Goal: Information Seeking & Learning: Compare options

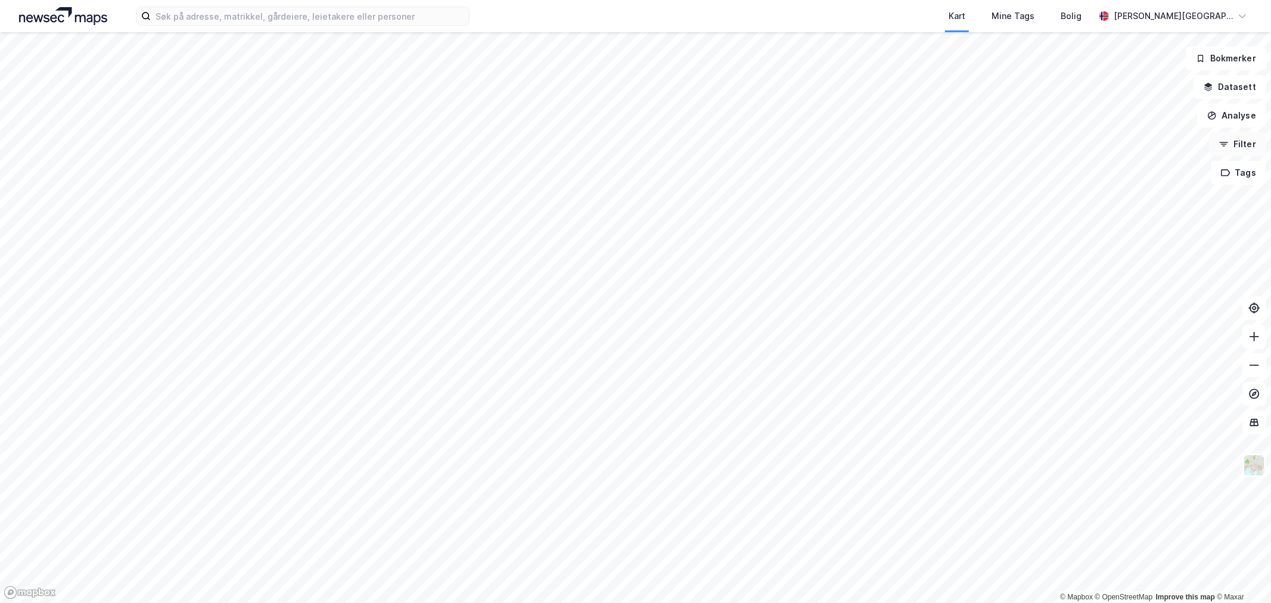
click at [1241, 139] on button "Filter" at bounding box center [1237, 144] width 57 height 24
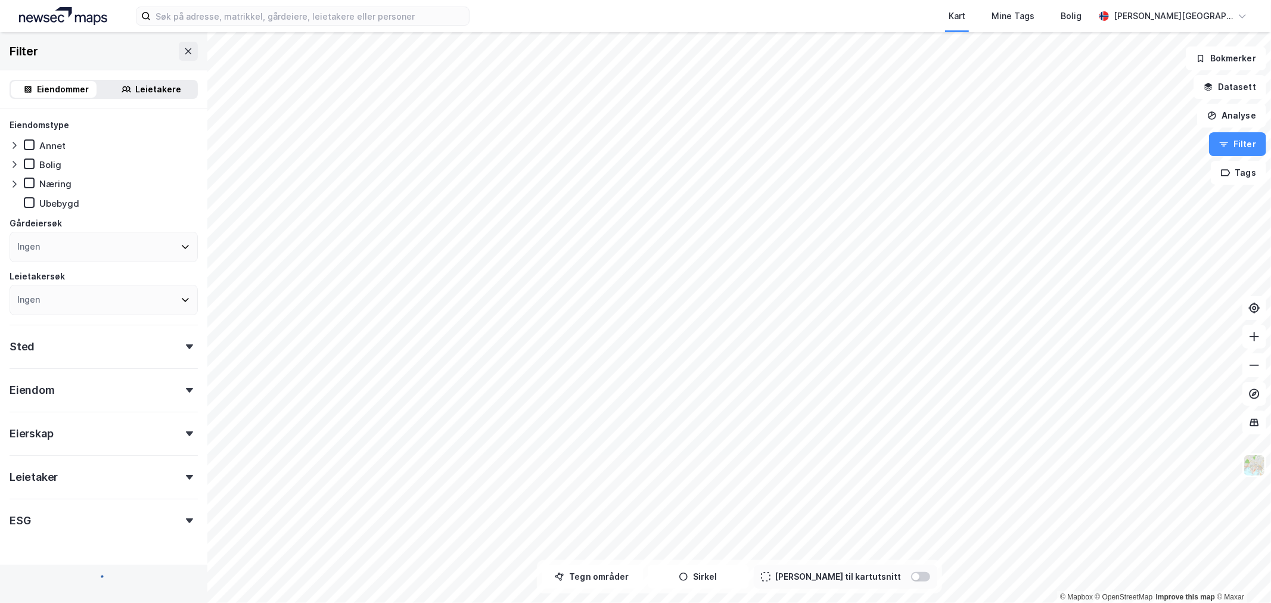
click at [186, 388] on icon at bounding box center [189, 390] width 7 height 5
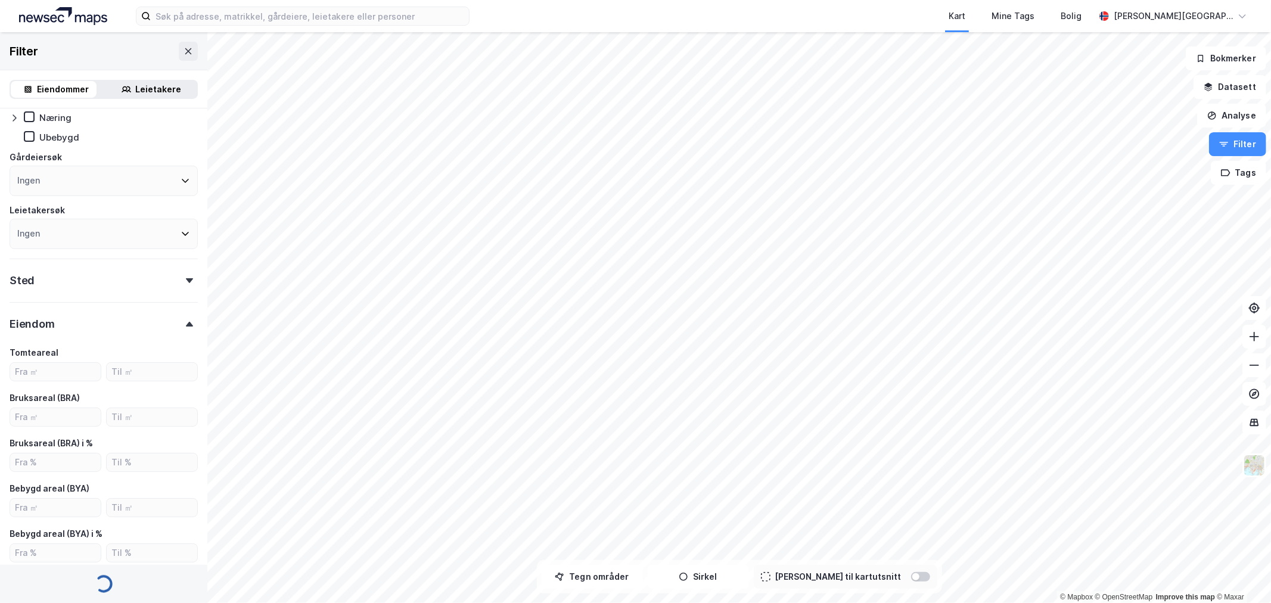
type input "Inkluder (2 589 278)"
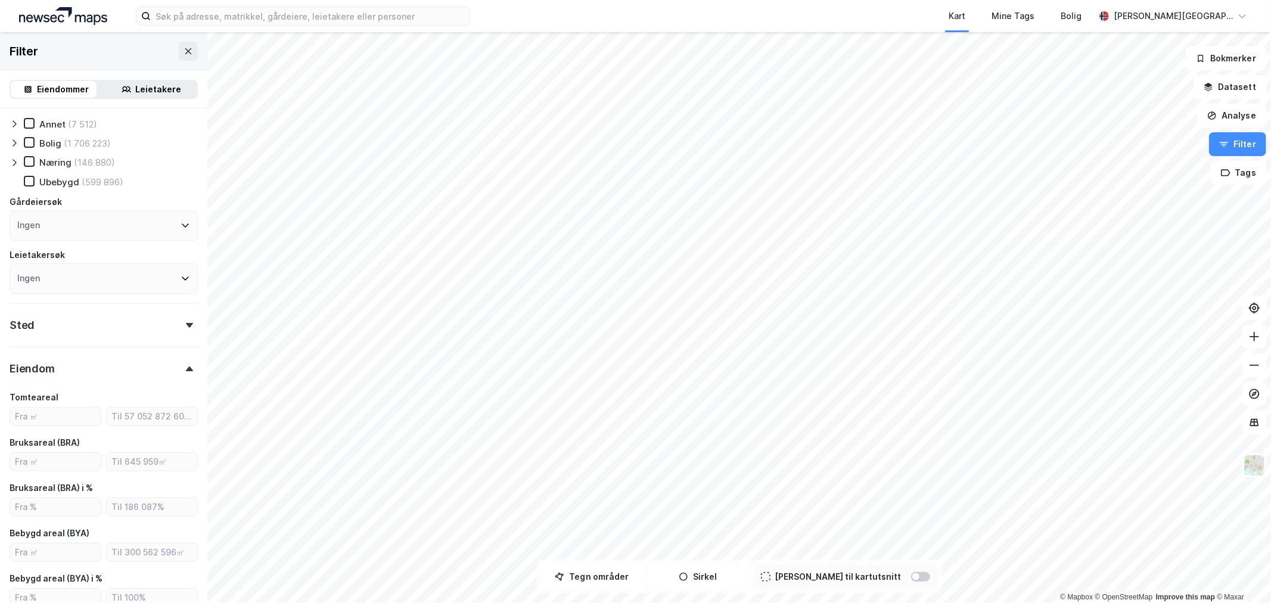
scroll to position [0, 0]
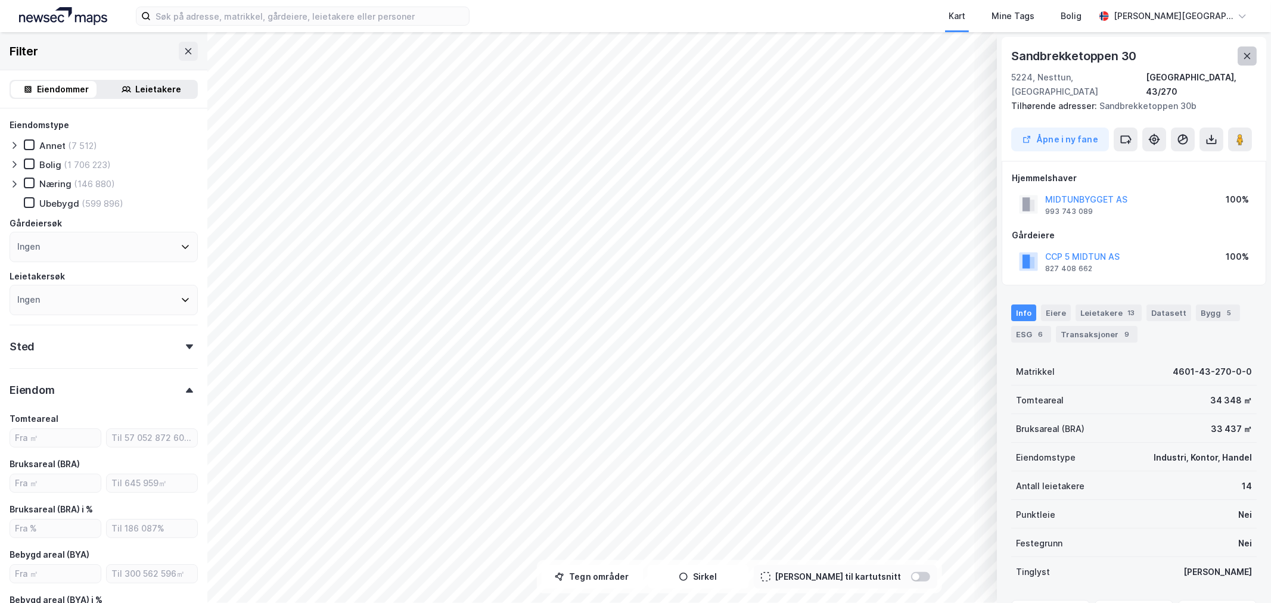
click at [1238, 50] on button at bounding box center [1246, 55] width 19 height 19
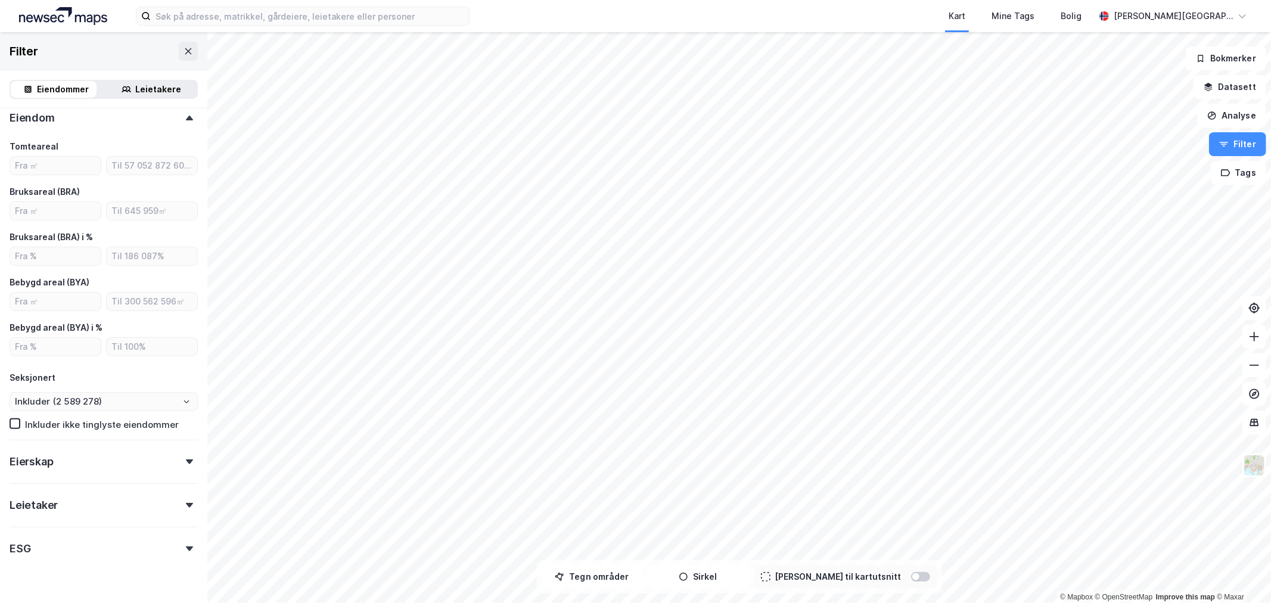
scroll to position [298, 0]
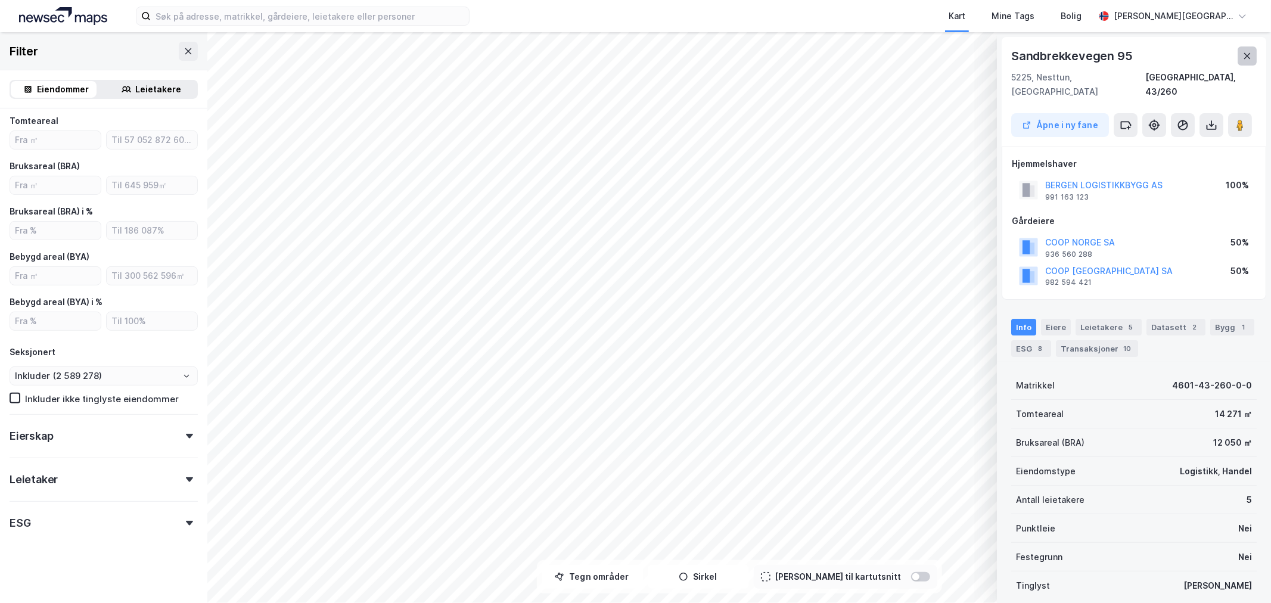
click at [1242, 54] on icon at bounding box center [1247, 56] width 10 height 10
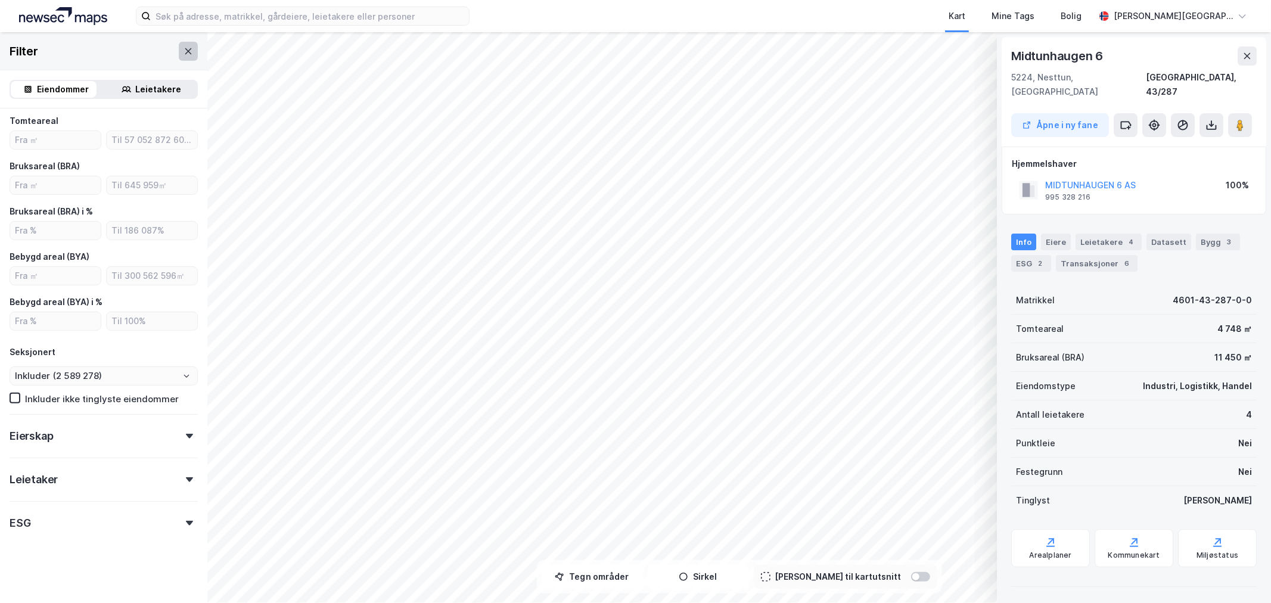
click at [183, 51] on icon at bounding box center [188, 51] width 10 height 10
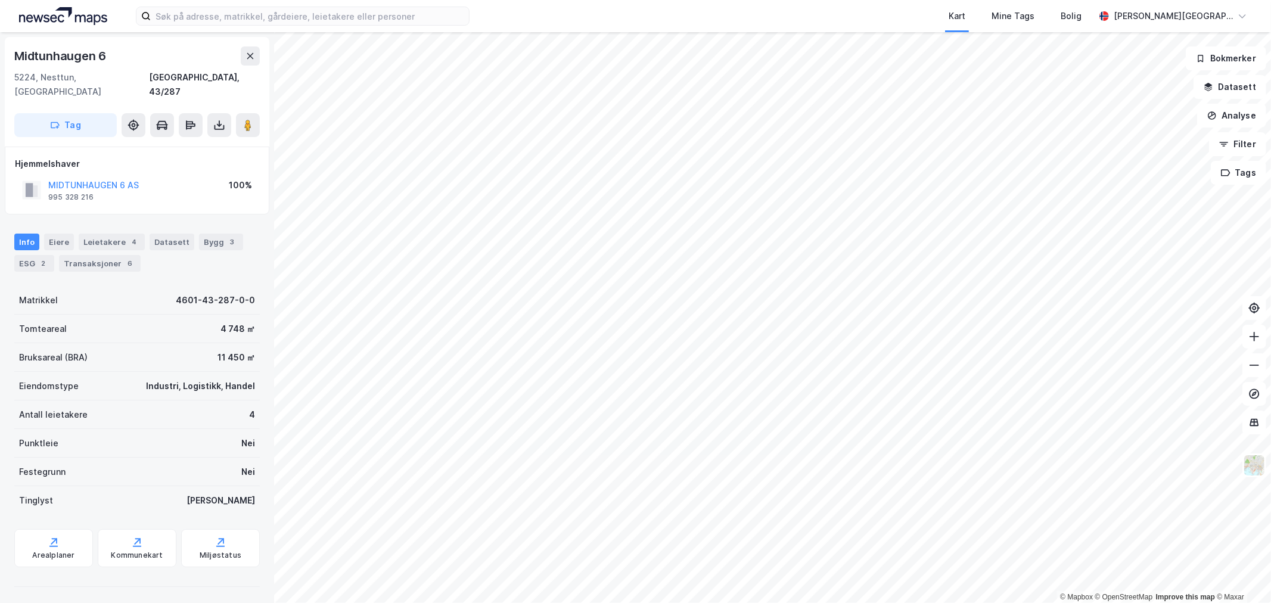
click at [210, 219] on div "Info Eiere Leietakere 4 Datasett Bygg 3 ESG 2 Transaksjoner 6" at bounding box center [137, 247] width 274 height 57
click at [211, 233] on div "Bygg 3" at bounding box center [221, 241] width 44 height 17
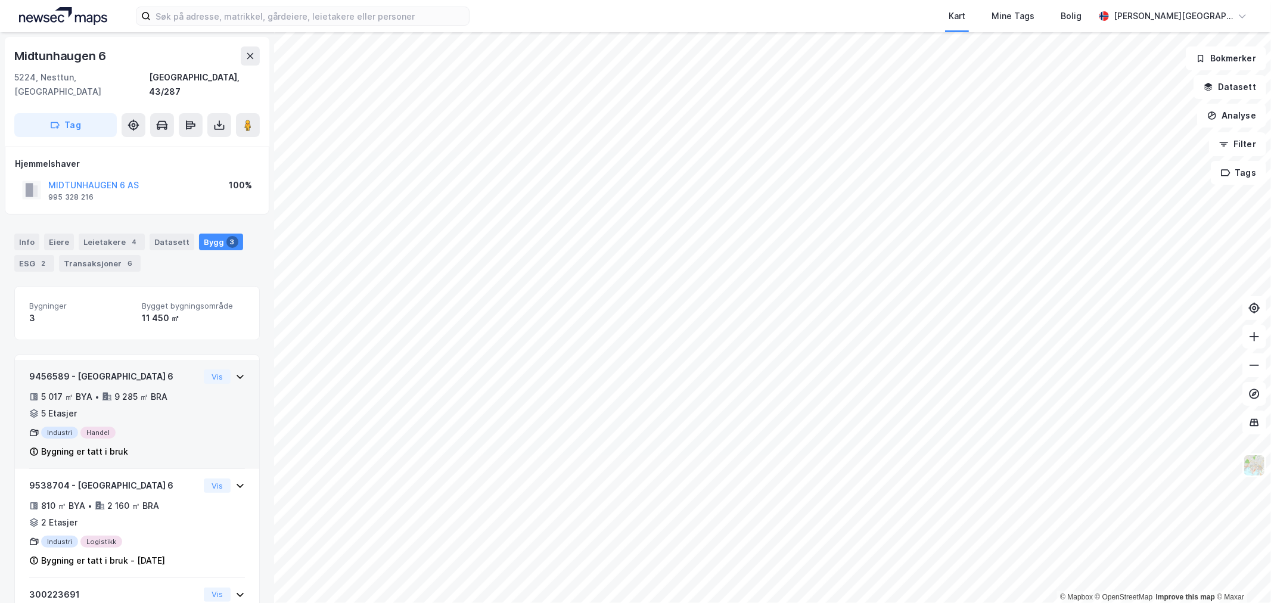
click at [150, 399] on div "5 017 ㎡ BYA • 9 285 ㎡ BRA • 5 Etasjer" at bounding box center [114, 405] width 170 height 31
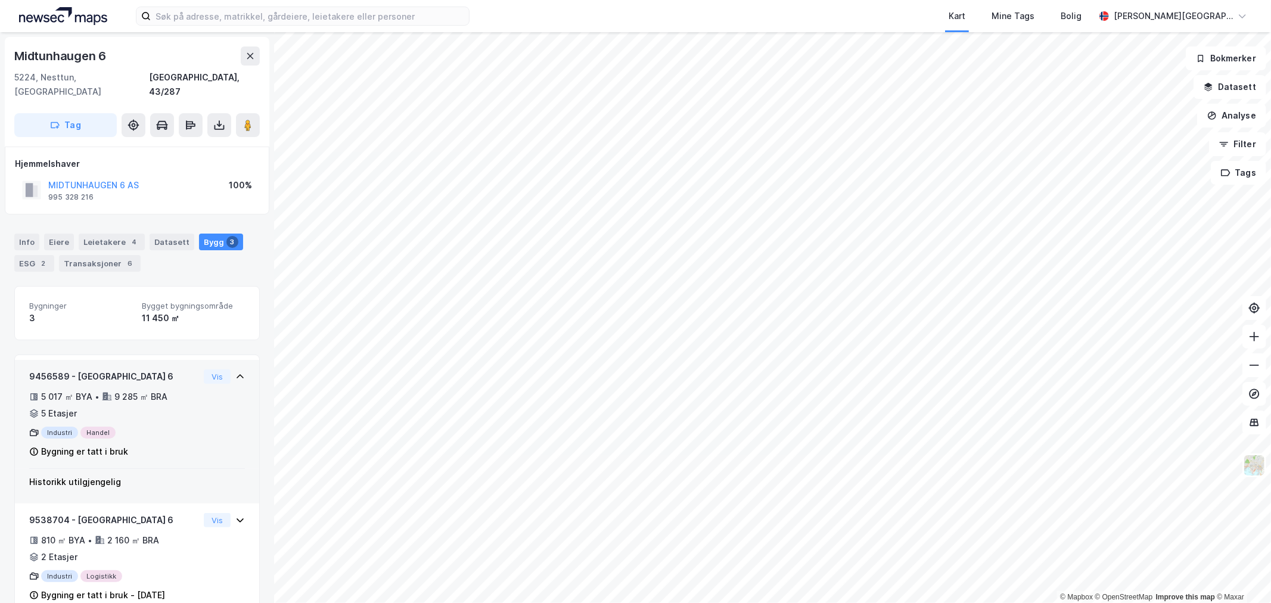
click at [150, 399] on div "5 017 ㎡ BYA • 9 285 ㎡ BRA • 5 Etasjer" at bounding box center [114, 405] width 170 height 31
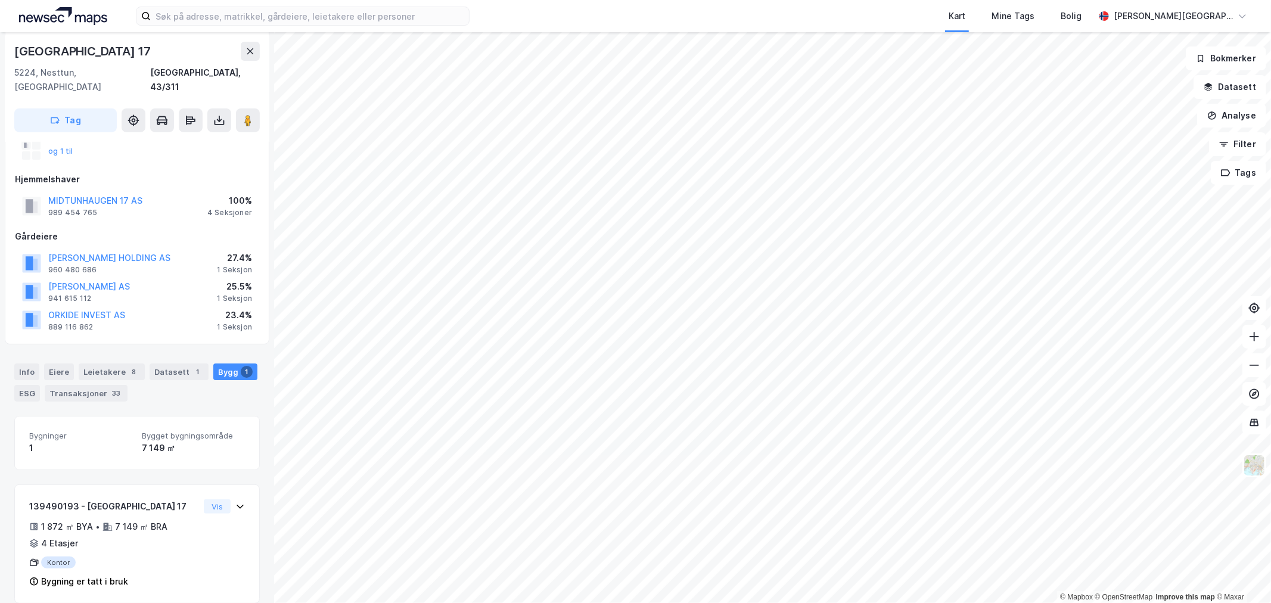
scroll to position [123, 0]
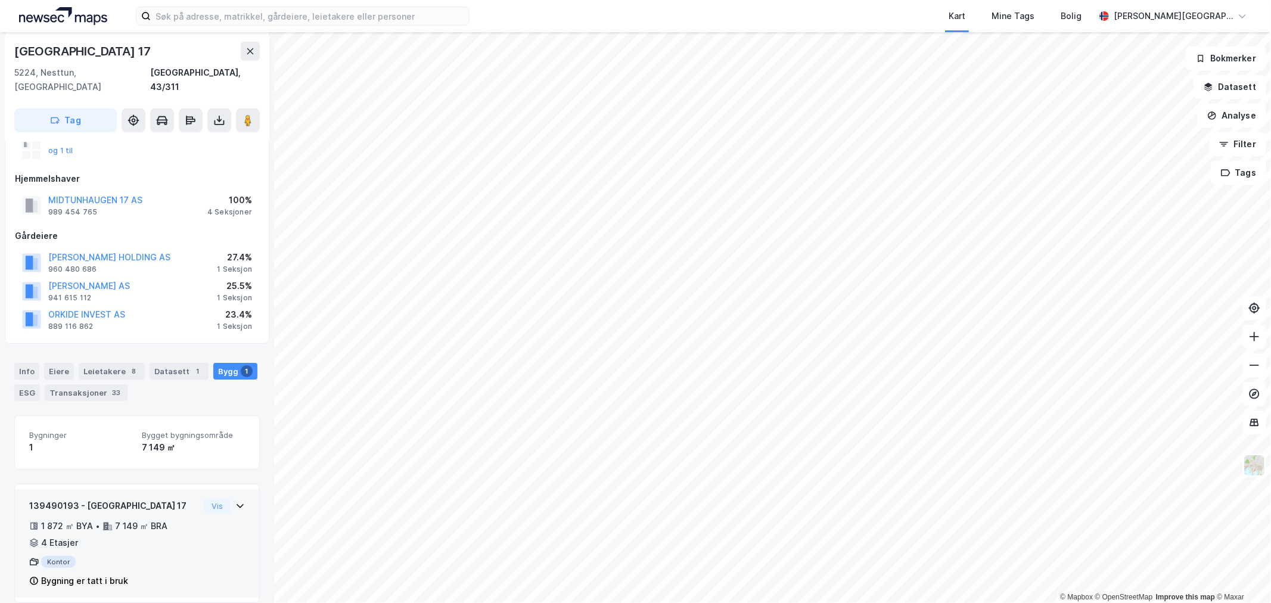
click at [161, 519] on div "7 149 ㎡ BRA" at bounding box center [141, 526] width 52 height 14
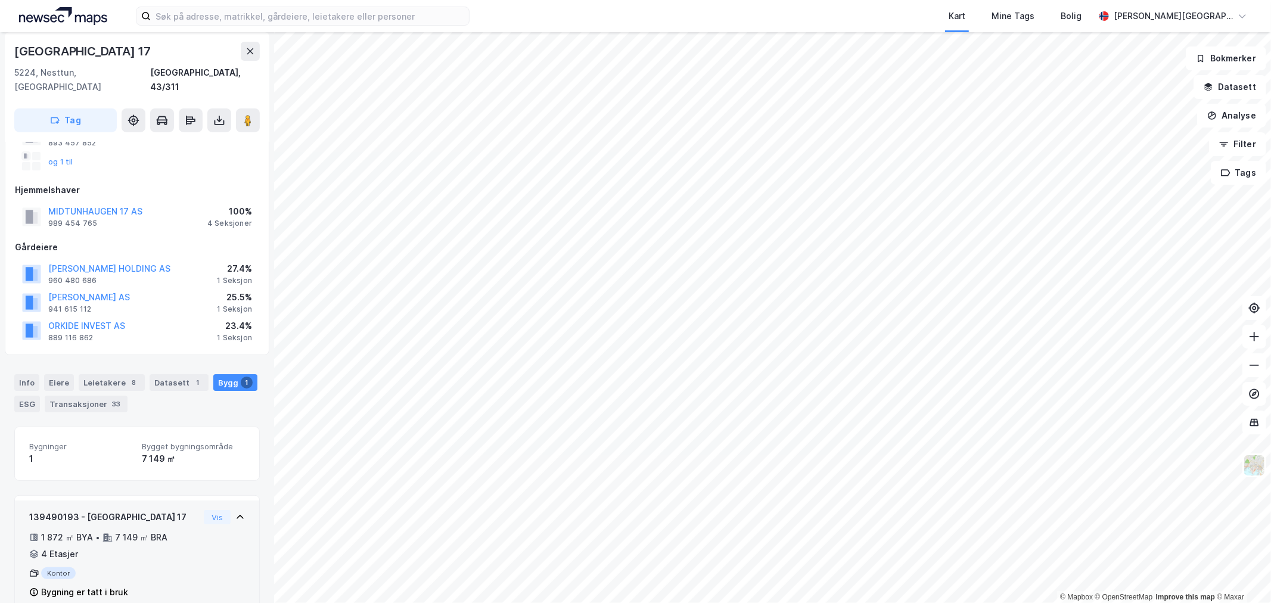
scroll to position [91, 0]
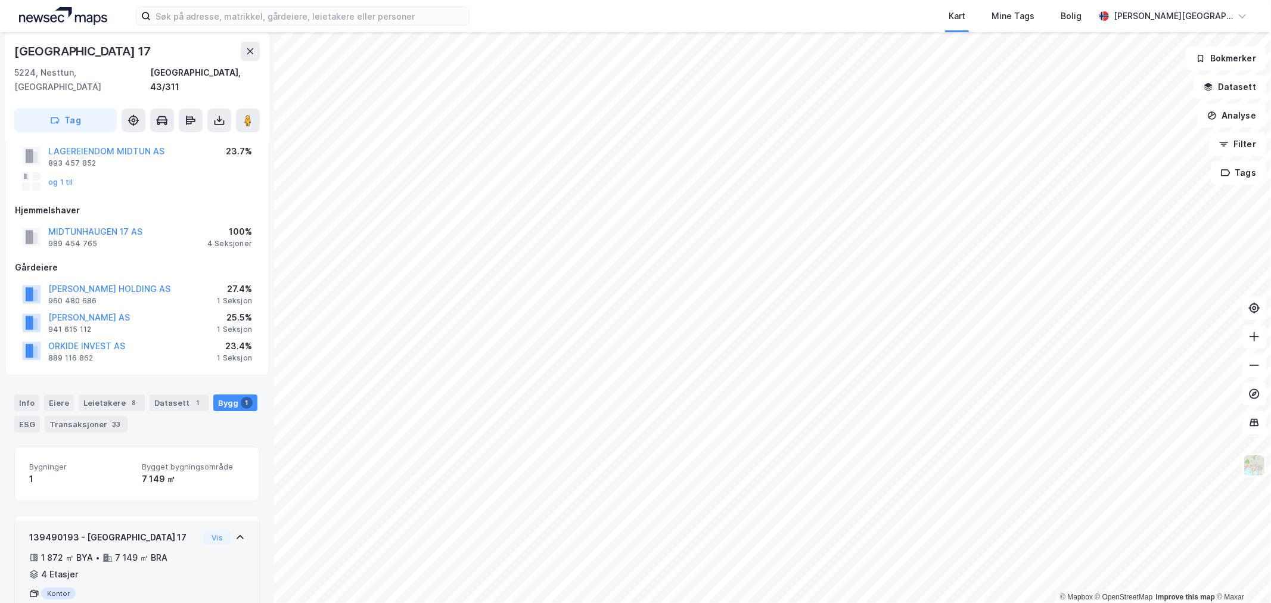
click at [164, 530] on div "139490193 - [GEOGRAPHIC_DATA] 17" at bounding box center [114, 537] width 170 height 14
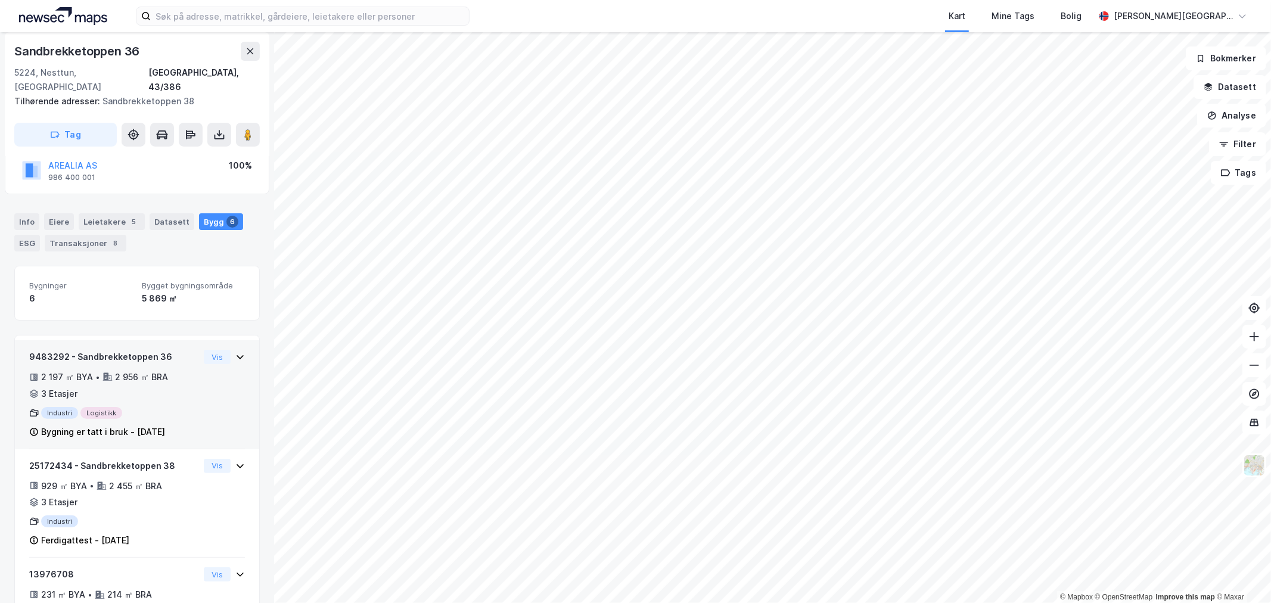
scroll to position [154, 0]
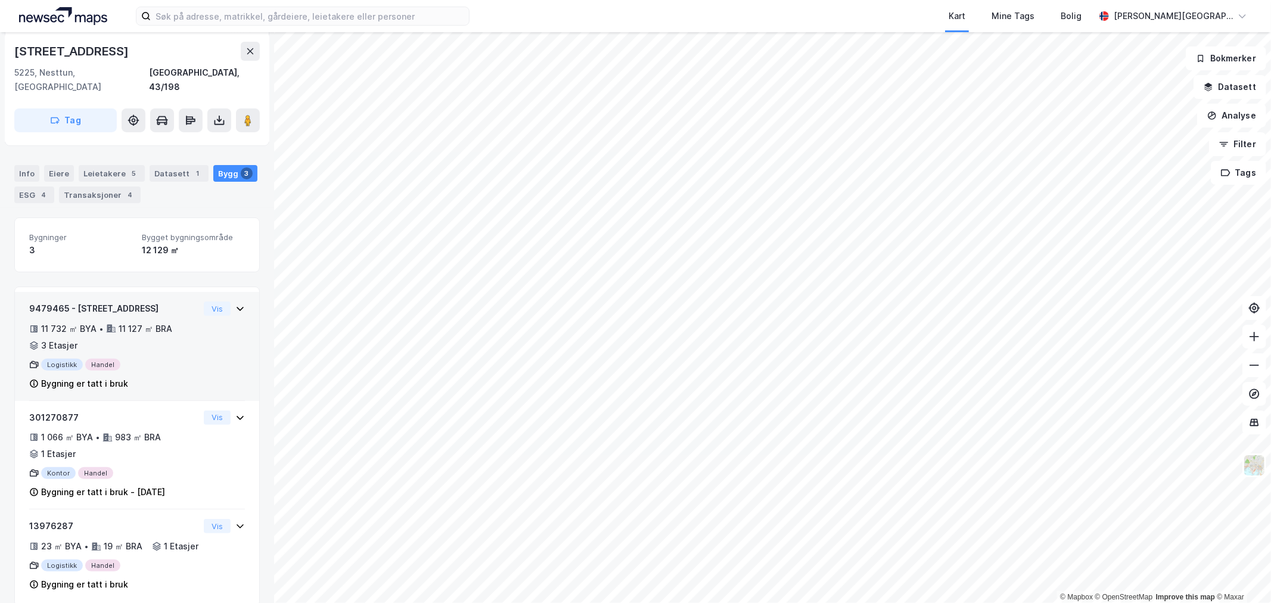
scroll to position [168, 0]
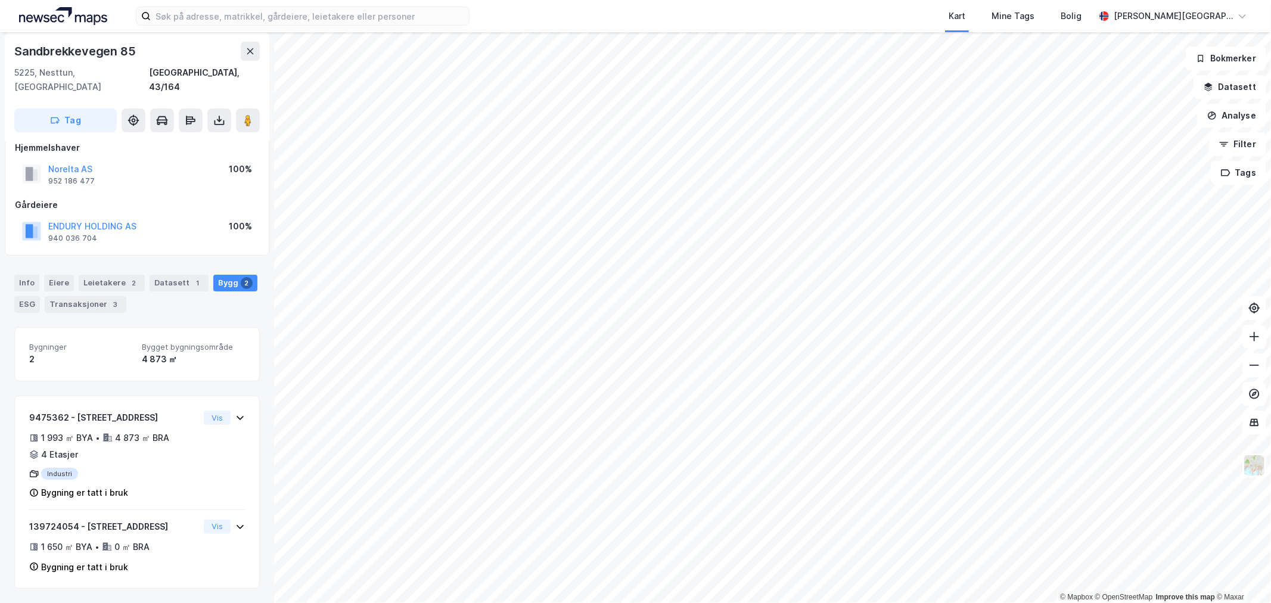
scroll to position [2, 0]
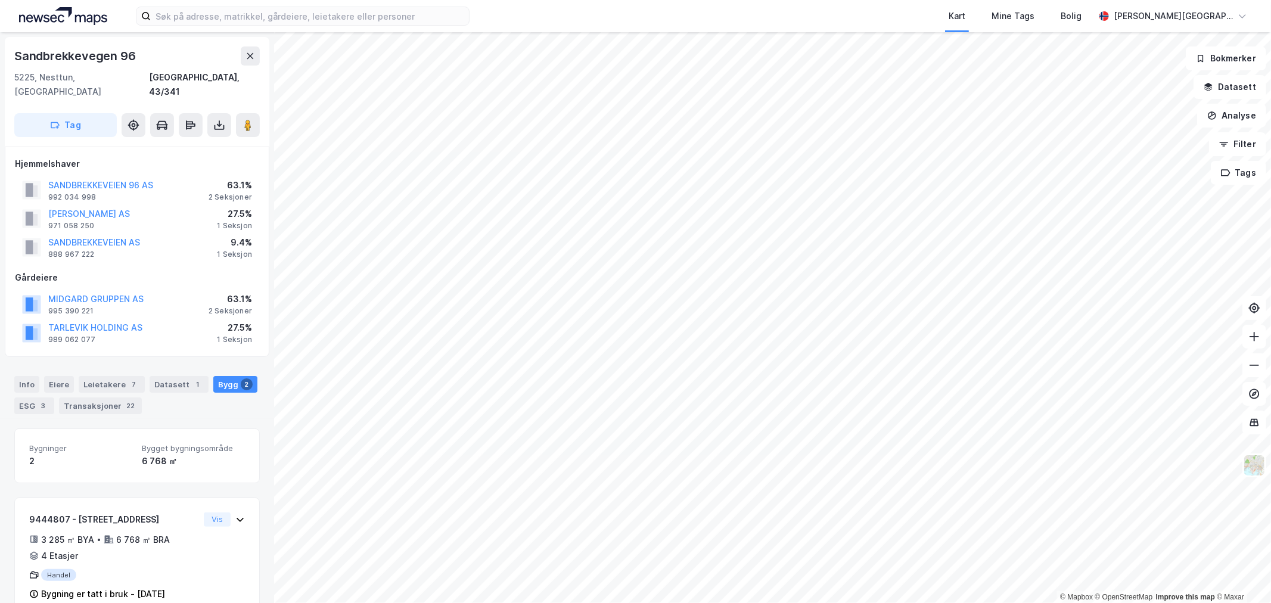
scroll to position [2, 0]
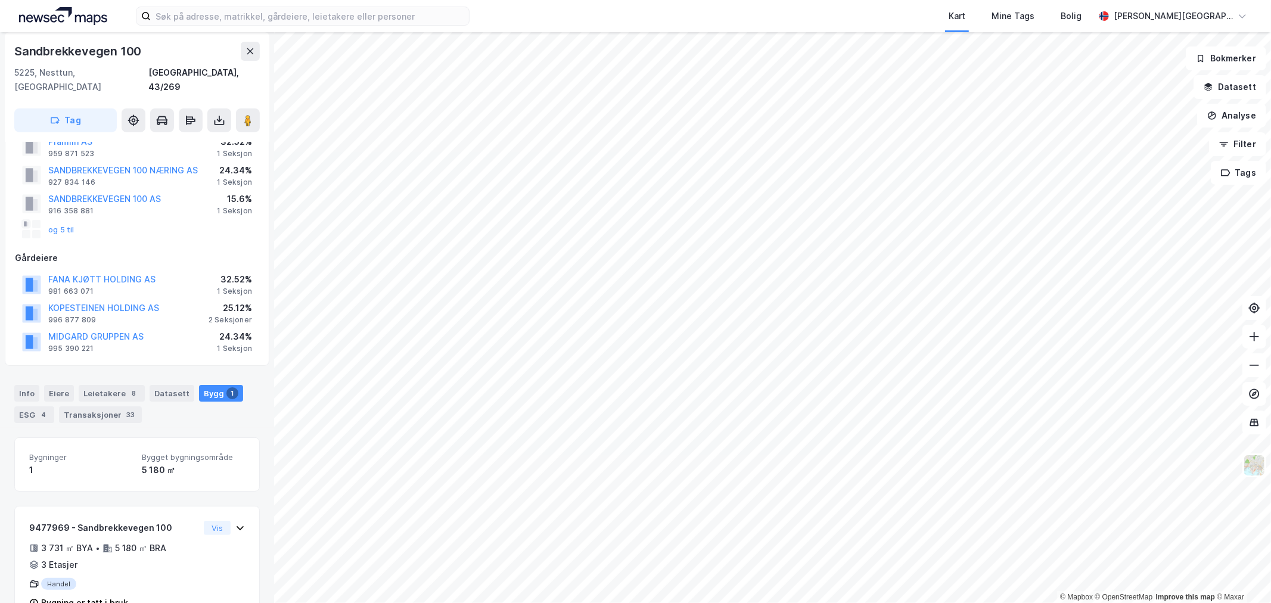
scroll to position [66, 0]
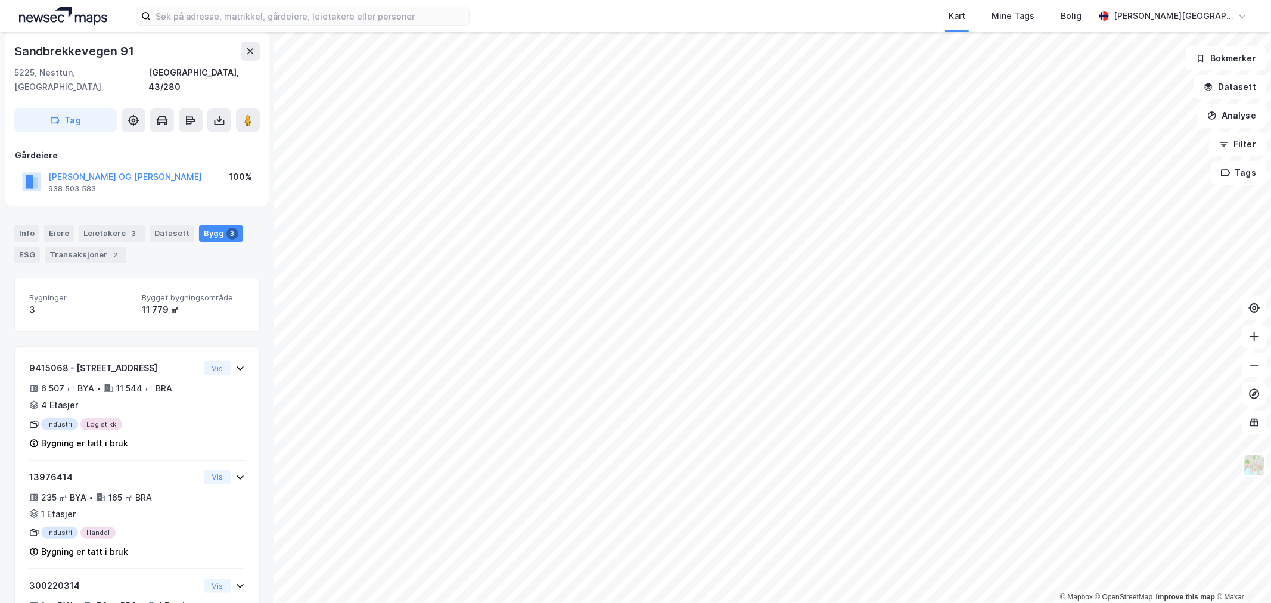
scroll to position [66, 0]
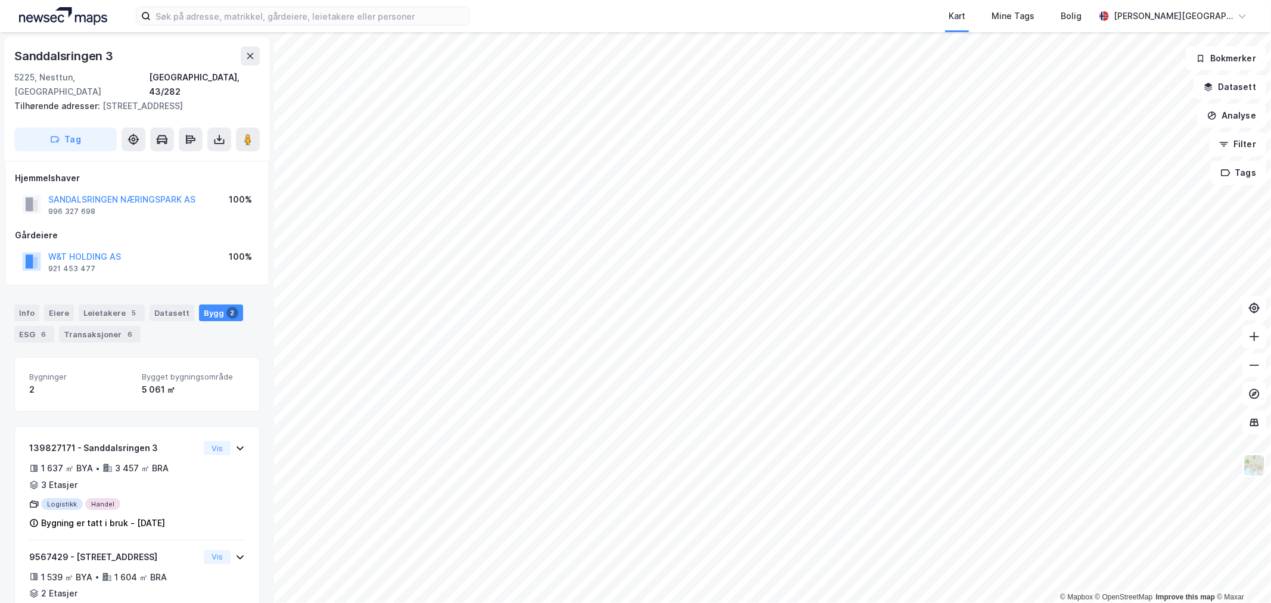
scroll to position [51, 0]
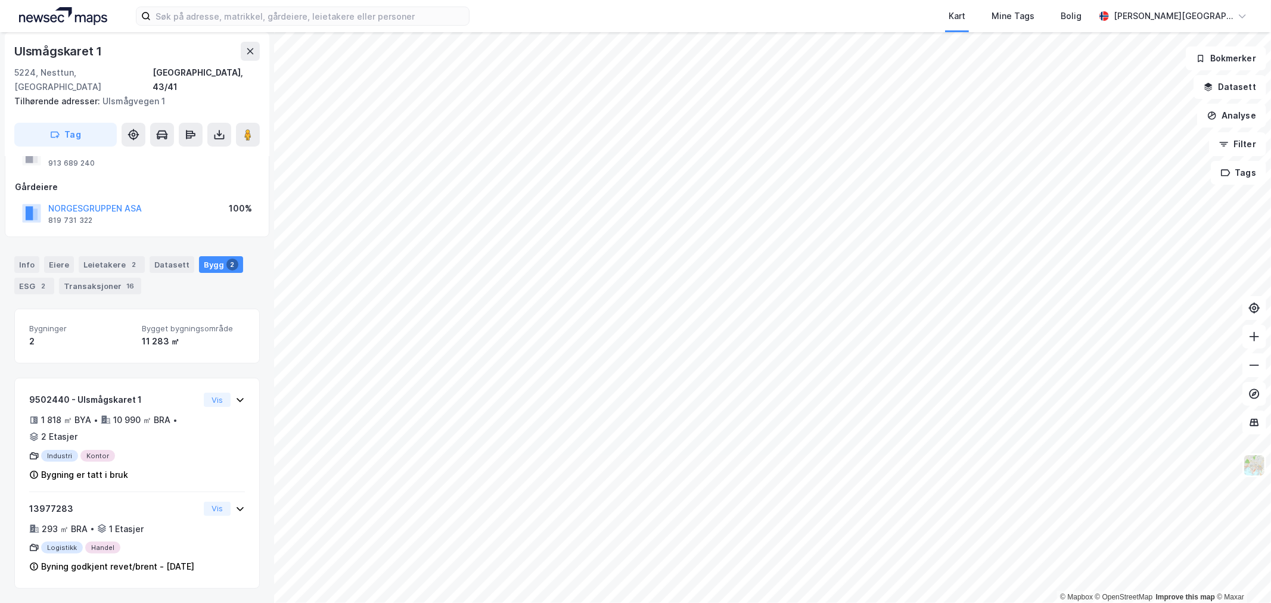
scroll to position [49, 0]
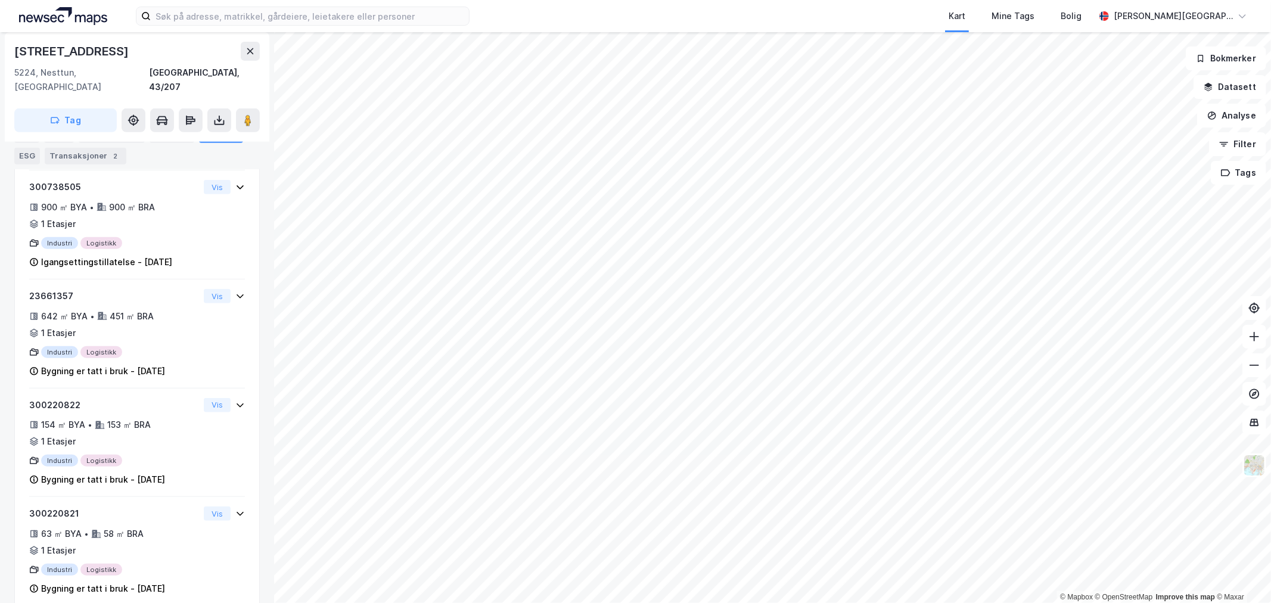
scroll to position [426, 0]
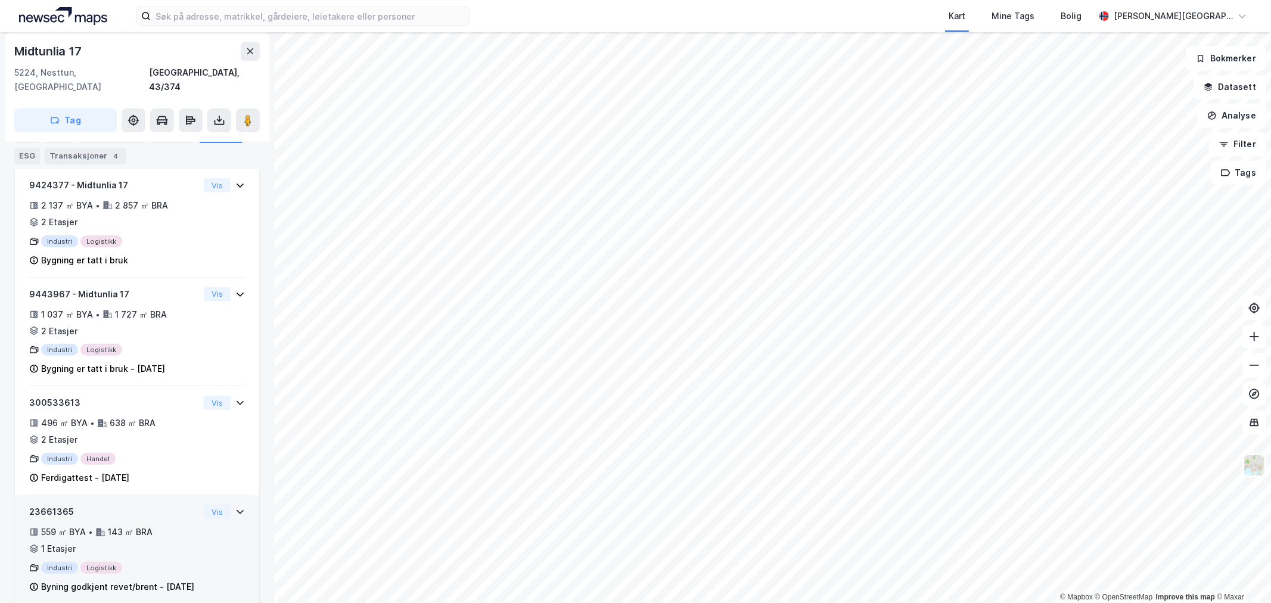
scroll to position [269, 0]
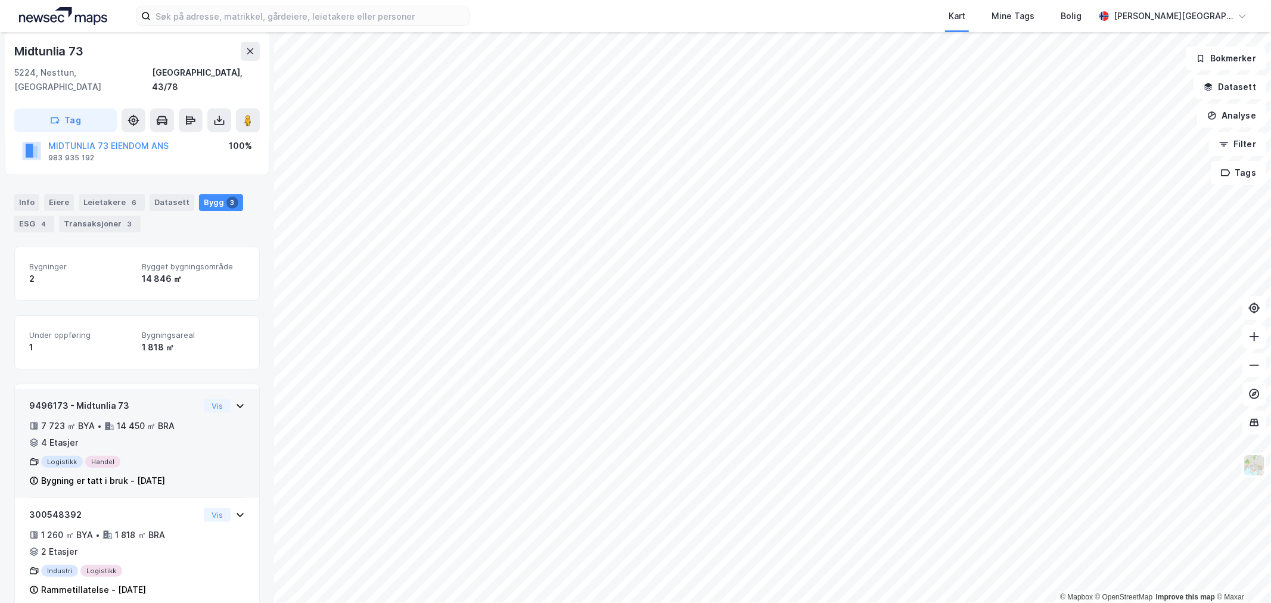
scroll to position [208, 0]
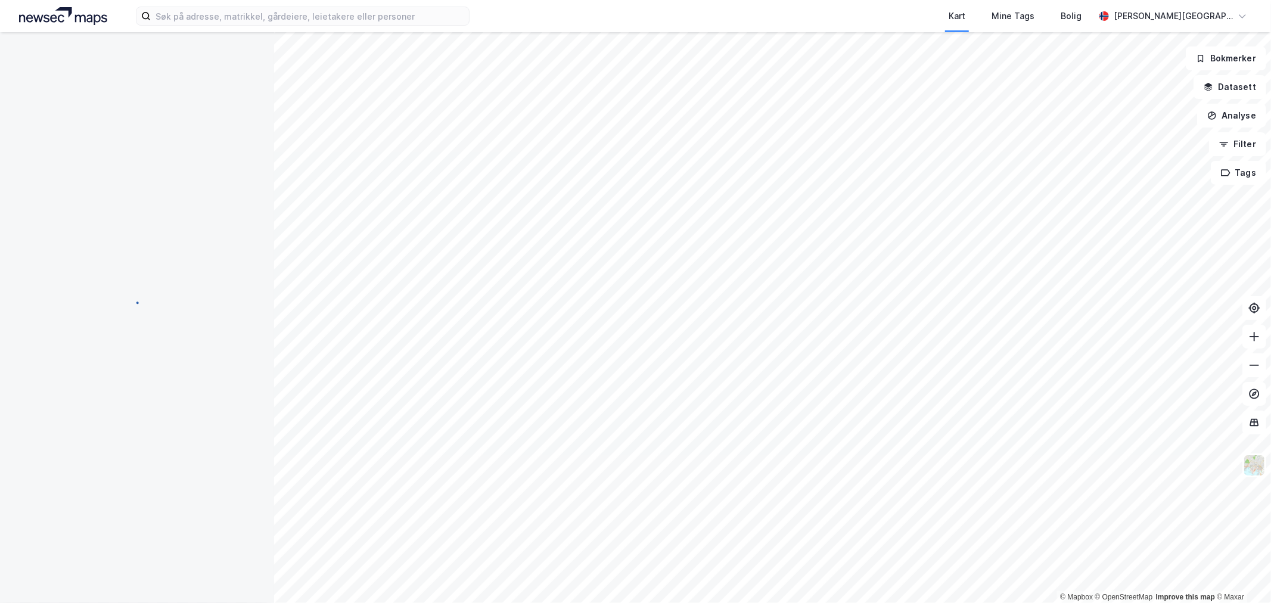
scroll to position [9, 0]
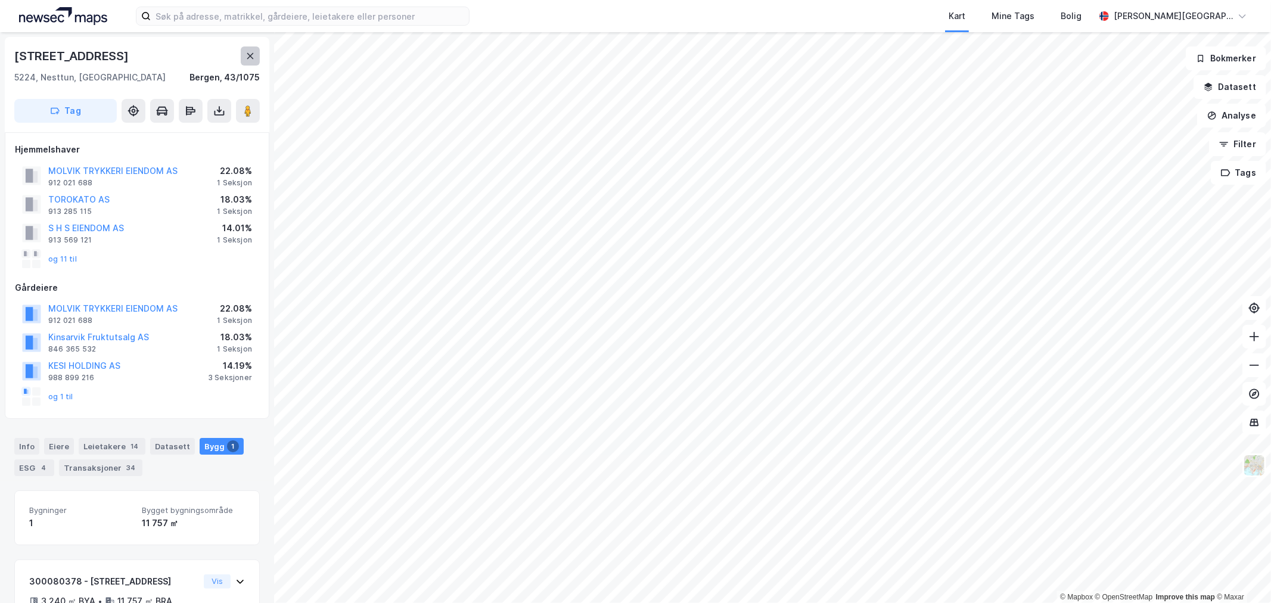
click at [258, 58] on button at bounding box center [250, 55] width 19 height 19
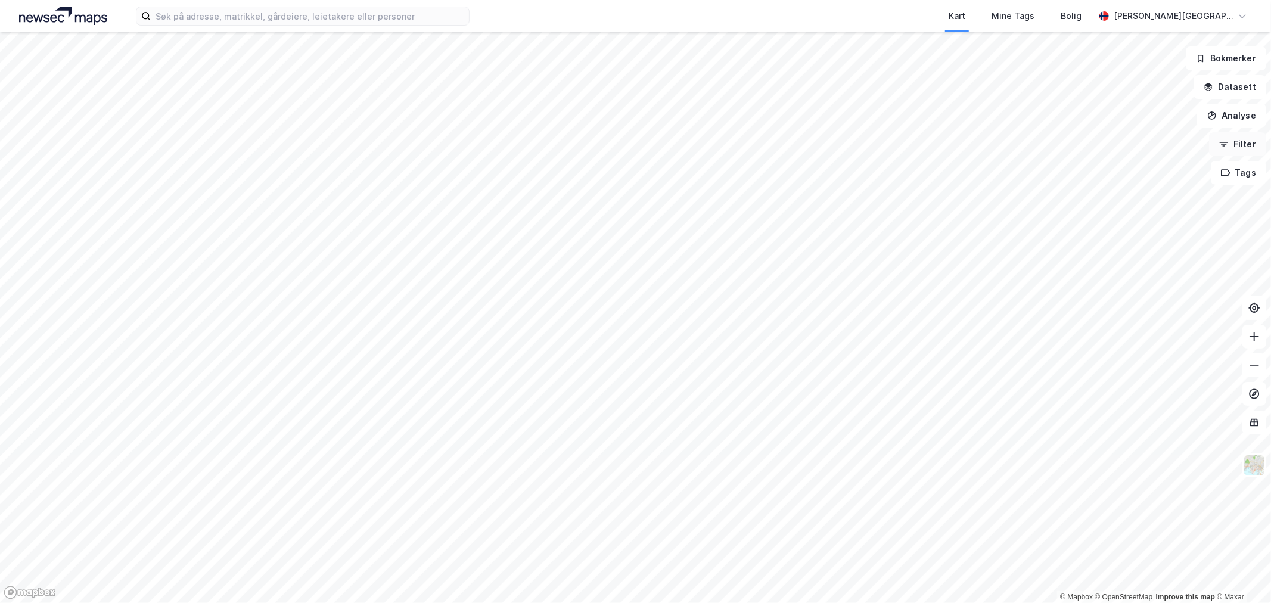
click at [1240, 142] on button "Filter" at bounding box center [1237, 144] width 57 height 24
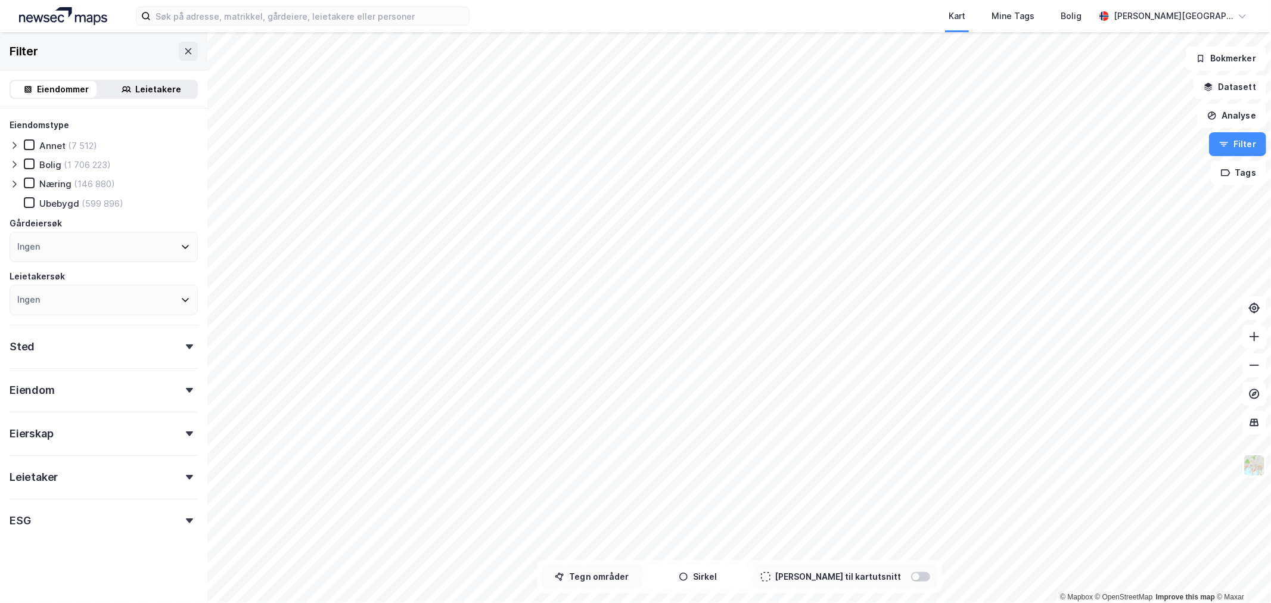
click at [606, 582] on button "Tegn områder" at bounding box center [591, 577] width 101 height 24
click at [941, 278] on div "498,6m" at bounding box center [949, 280] width 39 height 39
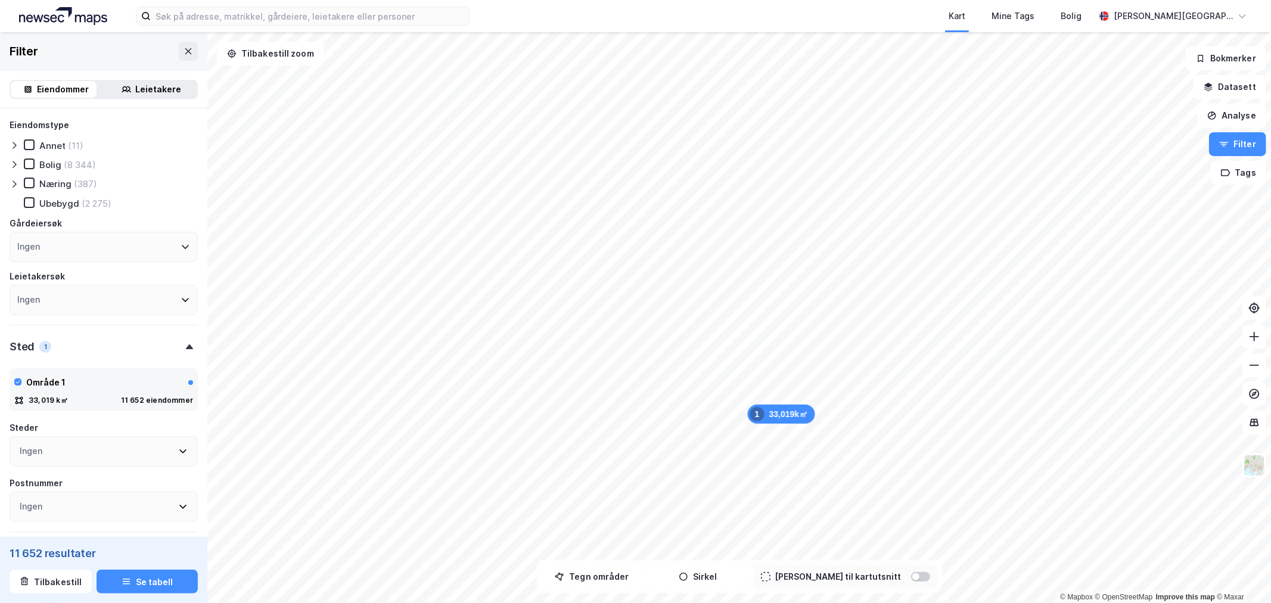
click at [16, 182] on icon at bounding box center [15, 184] width 10 height 10
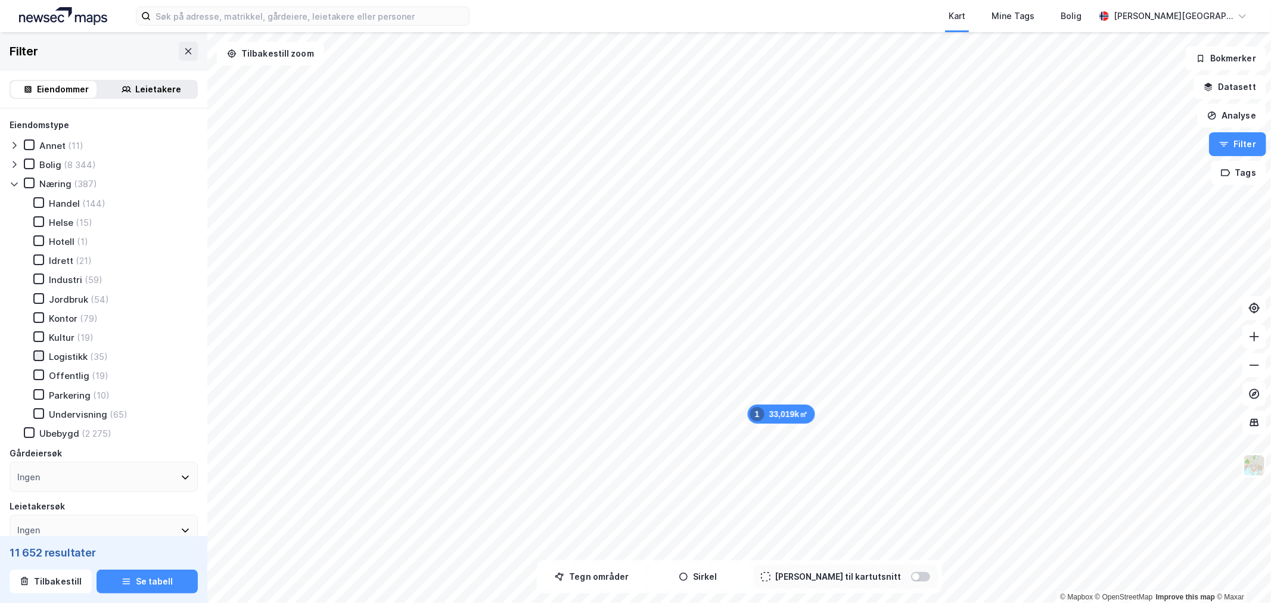
click at [35, 354] on icon at bounding box center [39, 355] width 8 height 8
click at [38, 279] on icon at bounding box center [39, 279] width 8 height 8
click at [13, 179] on icon at bounding box center [15, 184] width 10 height 10
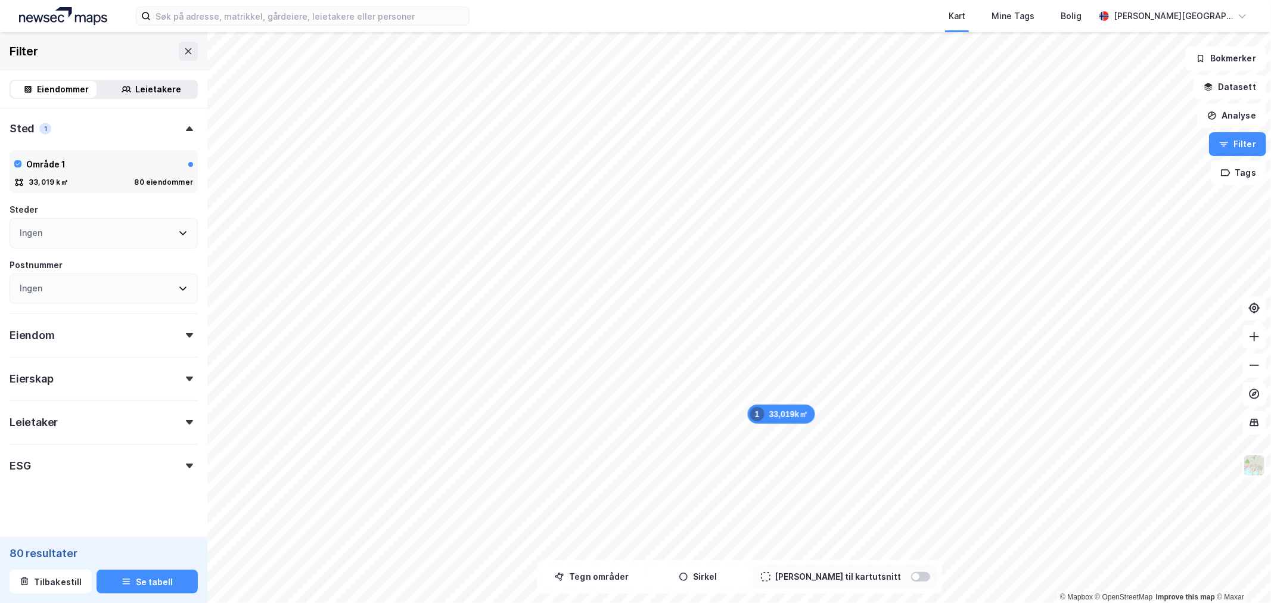
scroll to position [228, 0]
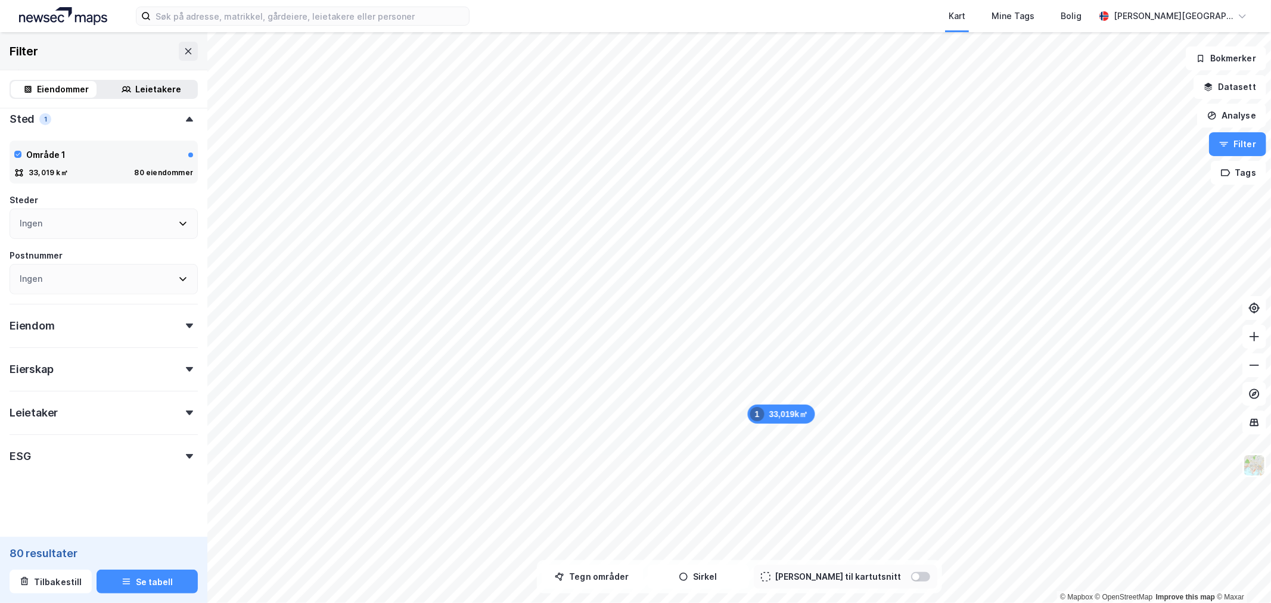
click at [186, 323] on icon at bounding box center [189, 325] width 7 height 5
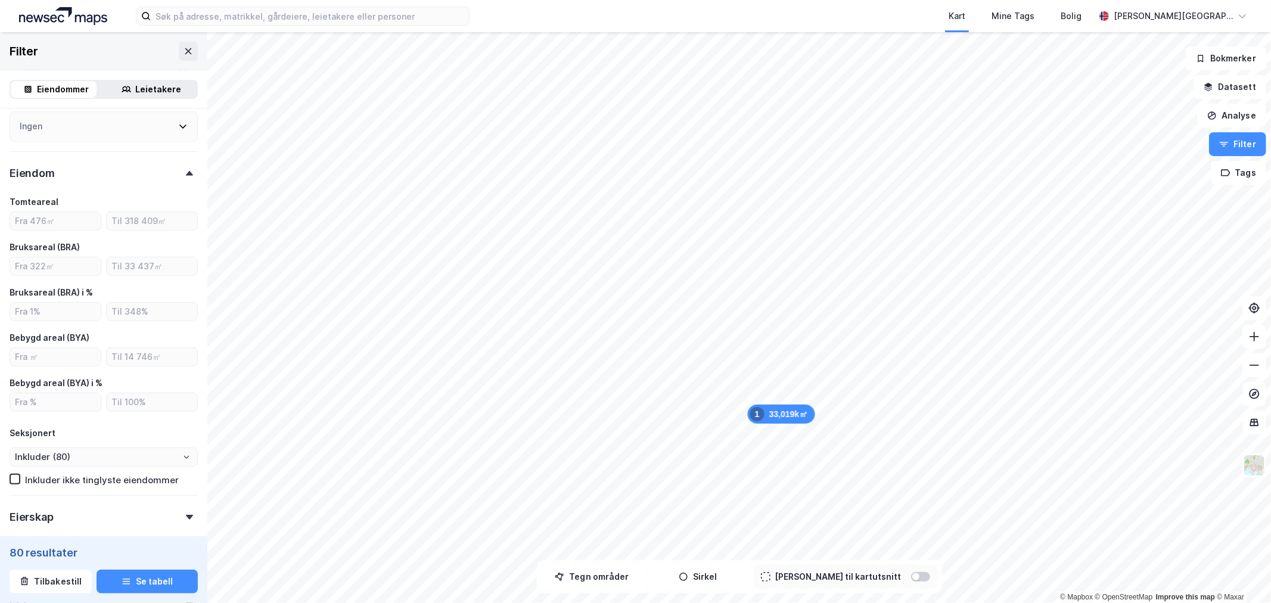
scroll to position [360, 0]
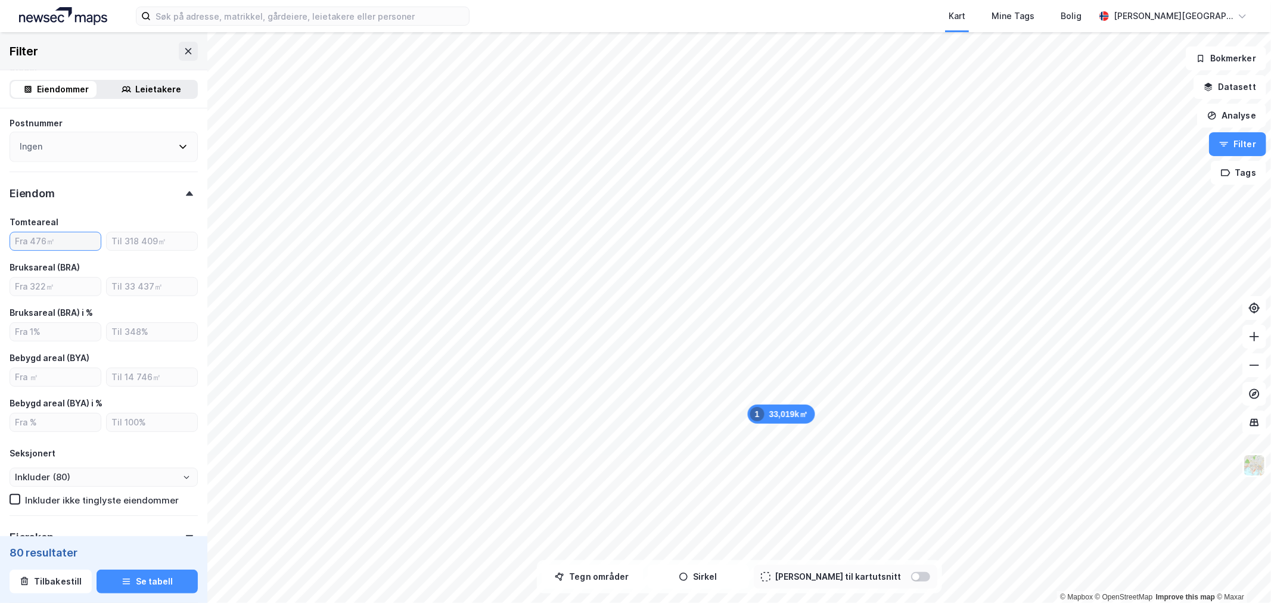
click at [51, 239] on input "number" at bounding box center [55, 241] width 91 height 18
type input "500"
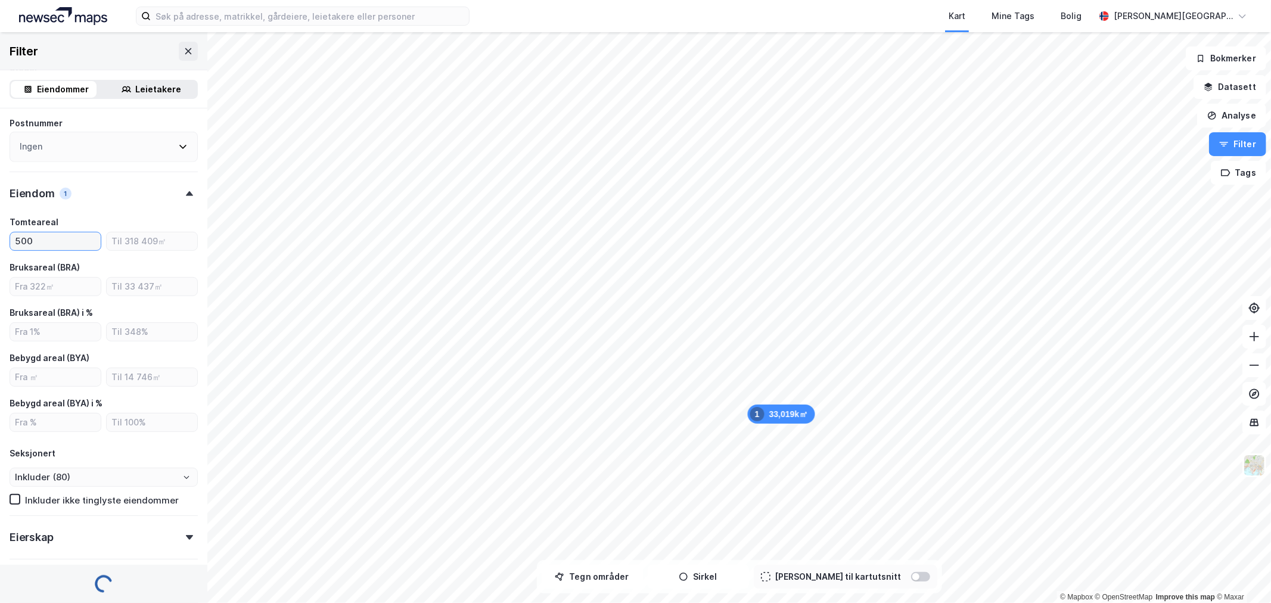
type input "Inkluder (79)"
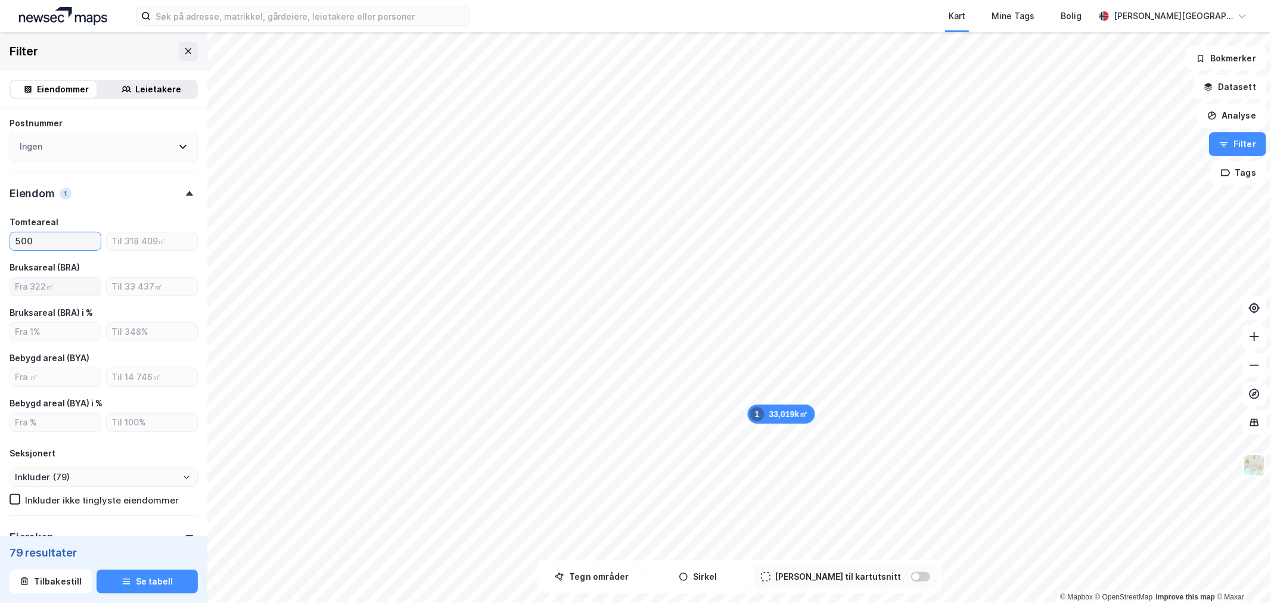
type input "500"
click at [61, 282] on input "number" at bounding box center [55, 287] width 91 height 18
type input "500"
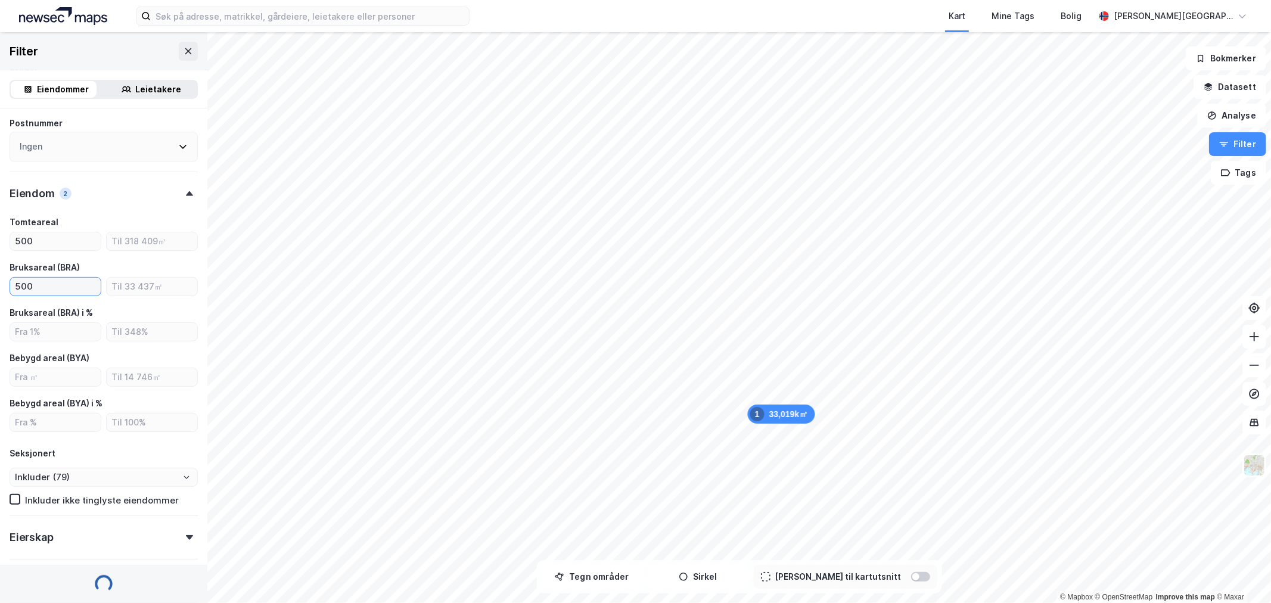
type input "Inkluder (76)"
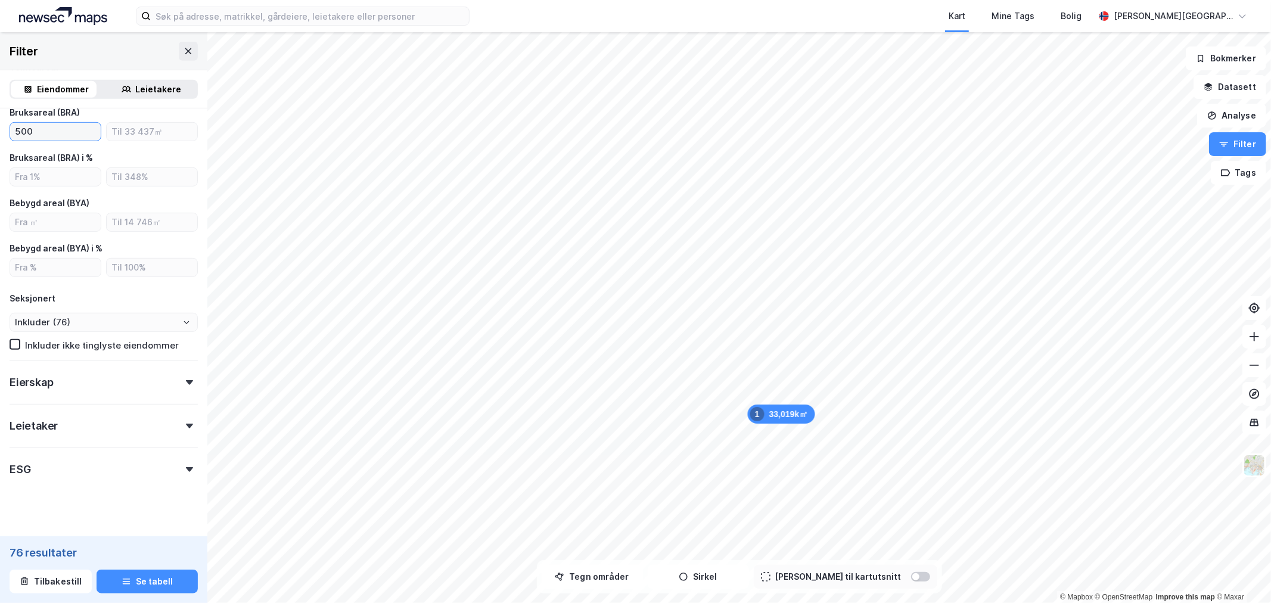
scroll to position [527, 0]
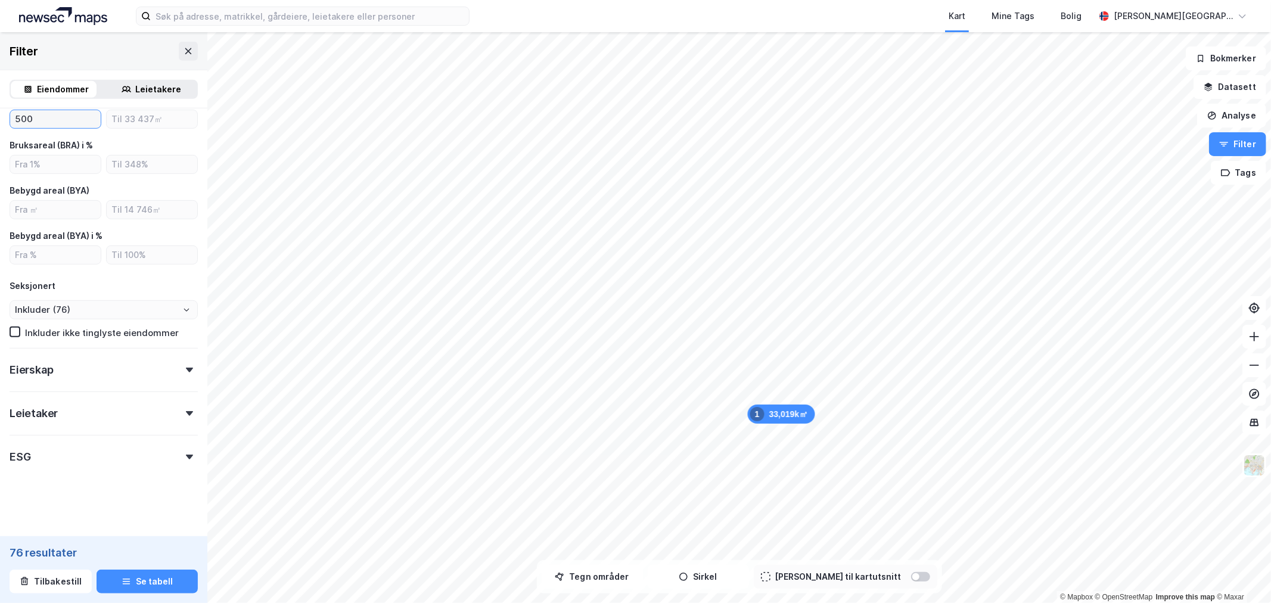
type input "500"
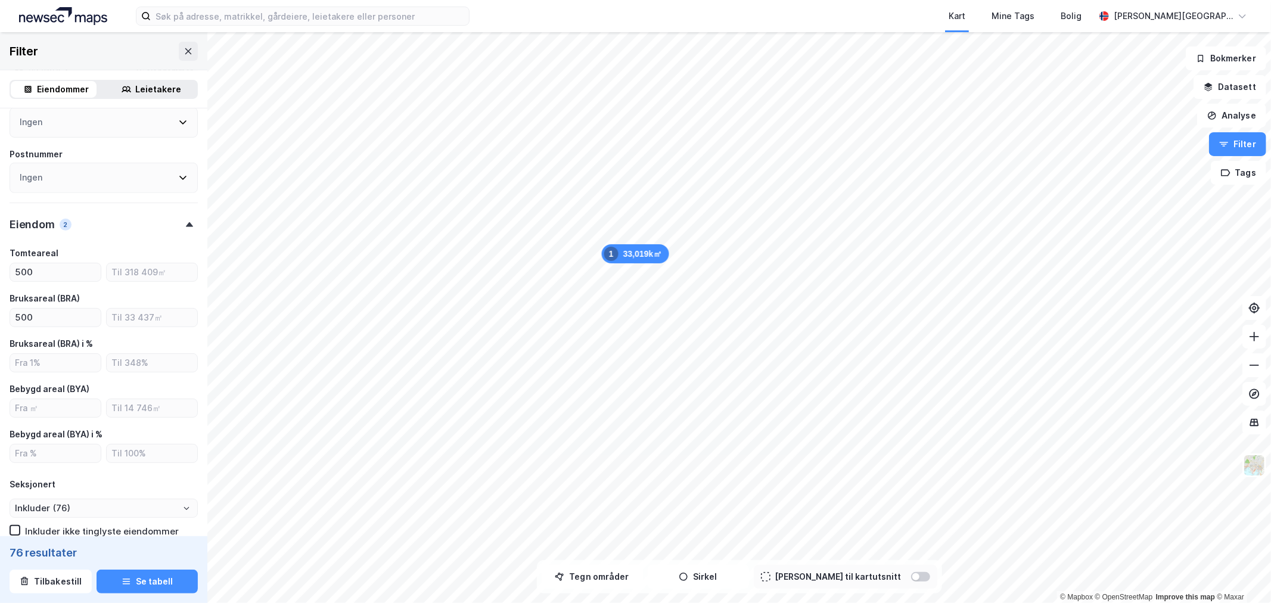
click at [186, 224] on icon at bounding box center [189, 224] width 7 height 5
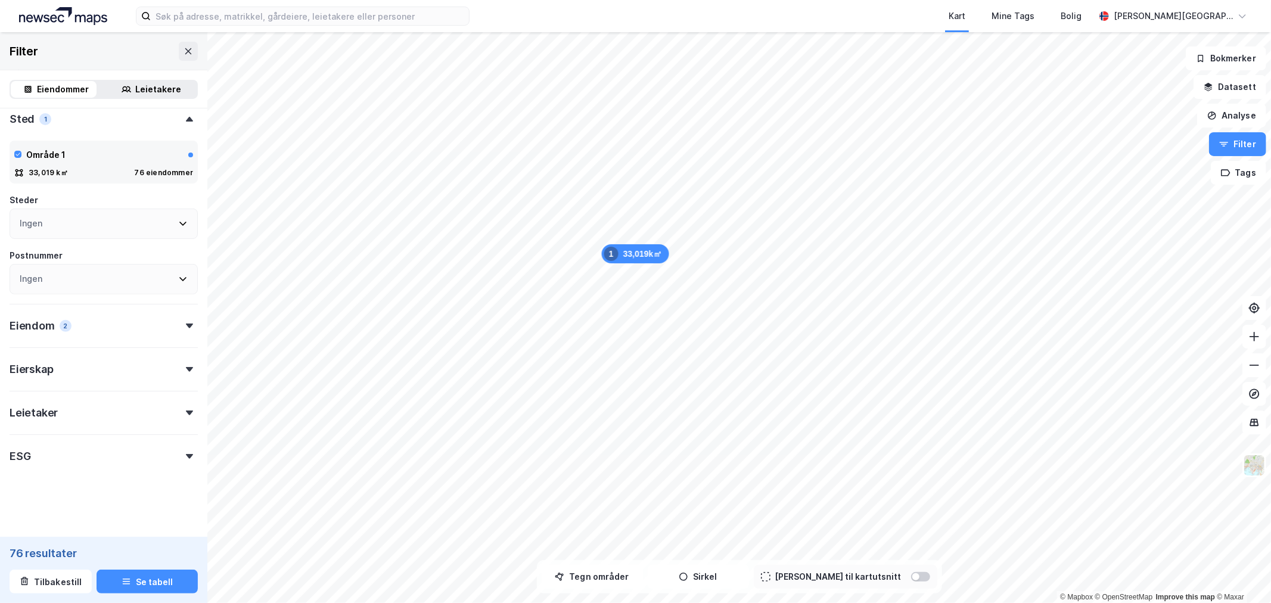
click at [186, 370] on icon at bounding box center [189, 369] width 7 height 5
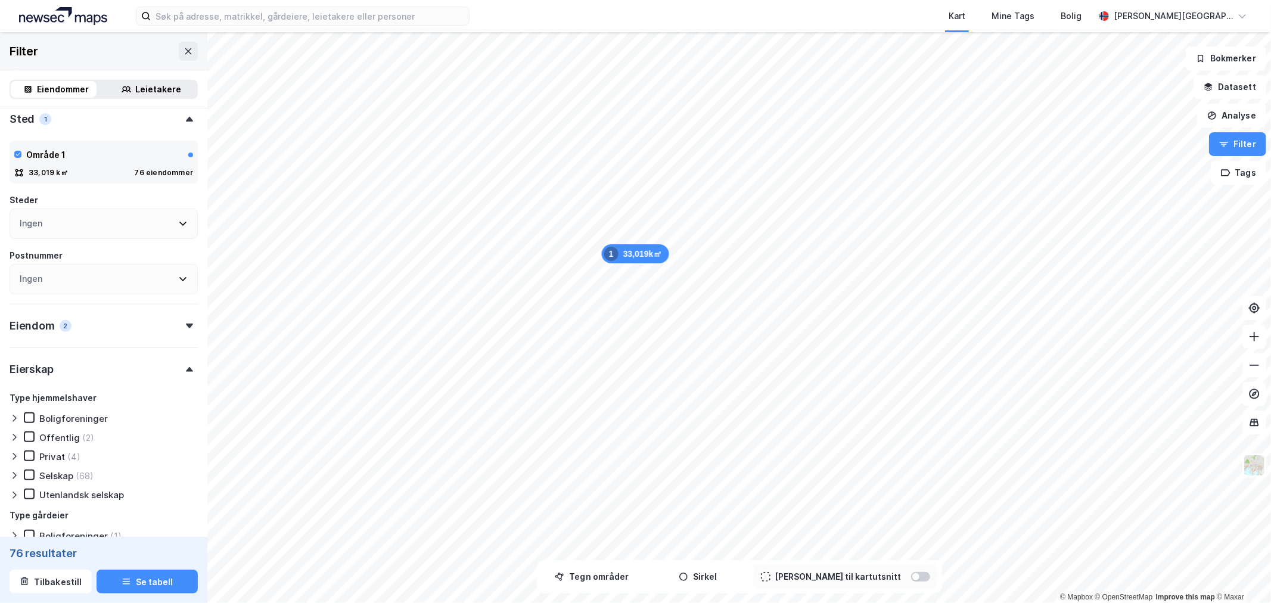
scroll to position [329, 0]
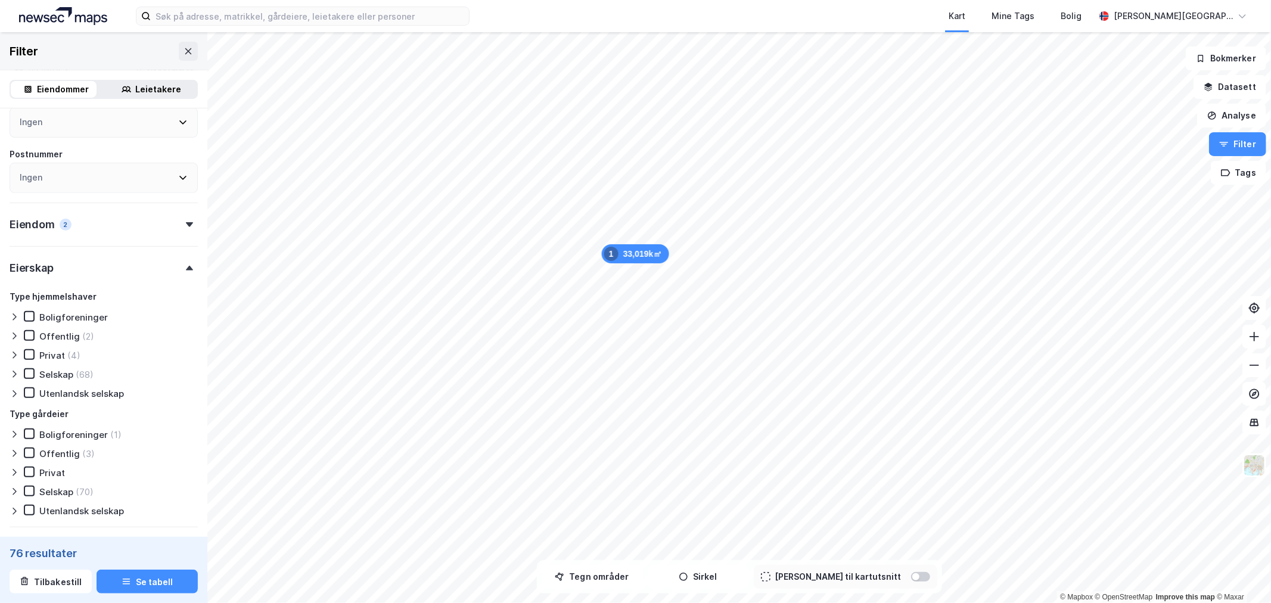
click at [186, 269] on icon at bounding box center [189, 268] width 7 height 5
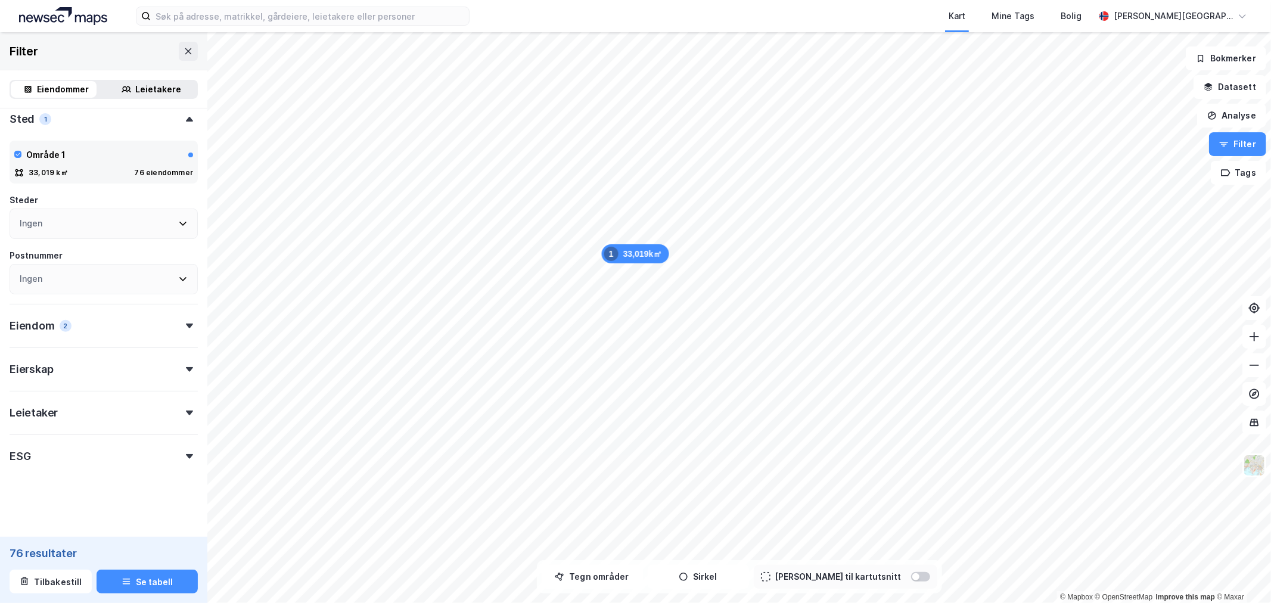
click at [179, 372] on div "Eierskap" at bounding box center [104, 364] width 188 height 34
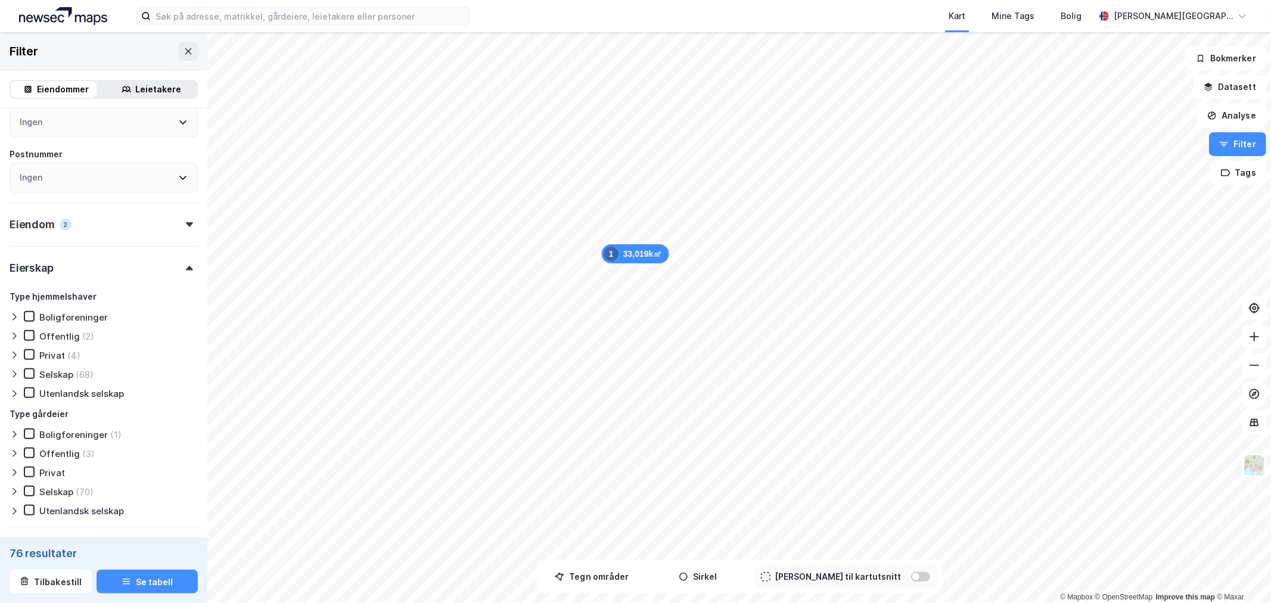
click at [186, 266] on icon at bounding box center [189, 268] width 7 height 5
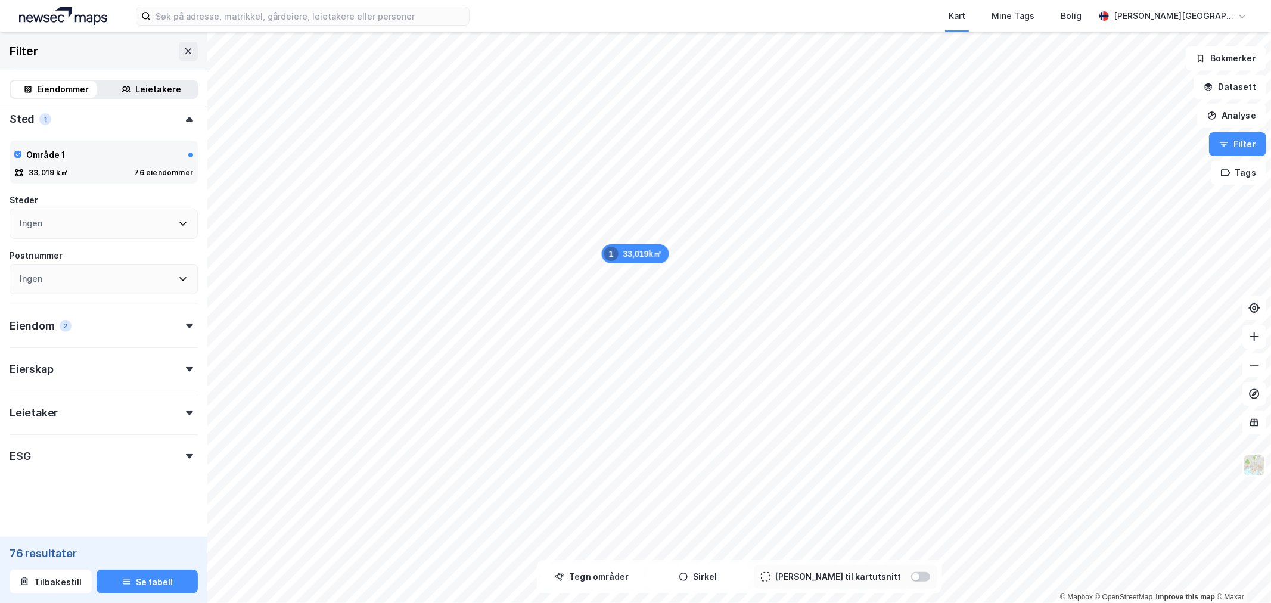
click at [186, 410] on icon at bounding box center [189, 412] width 7 height 5
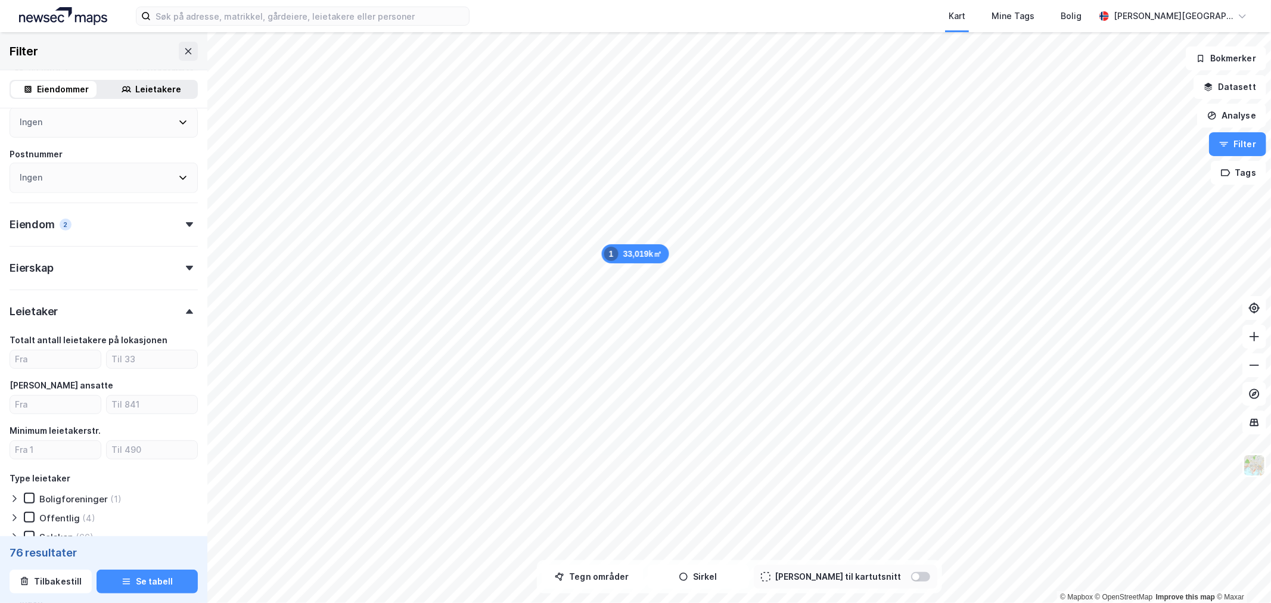
click at [175, 301] on div "Leietaker" at bounding box center [104, 306] width 188 height 34
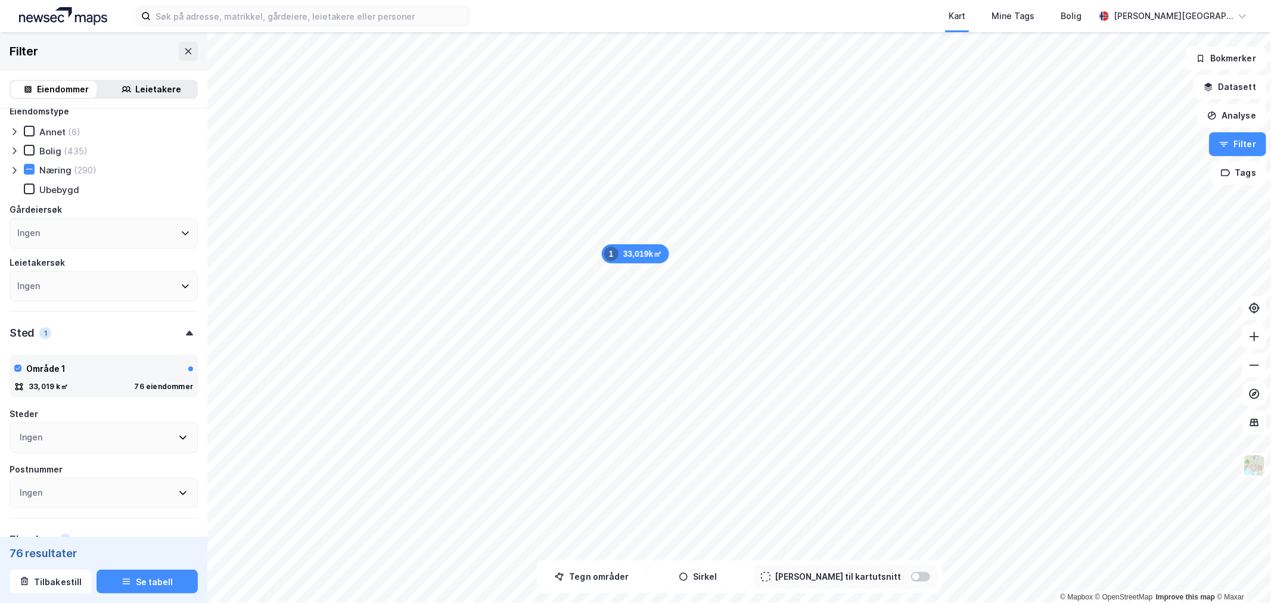
scroll to position [0, 0]
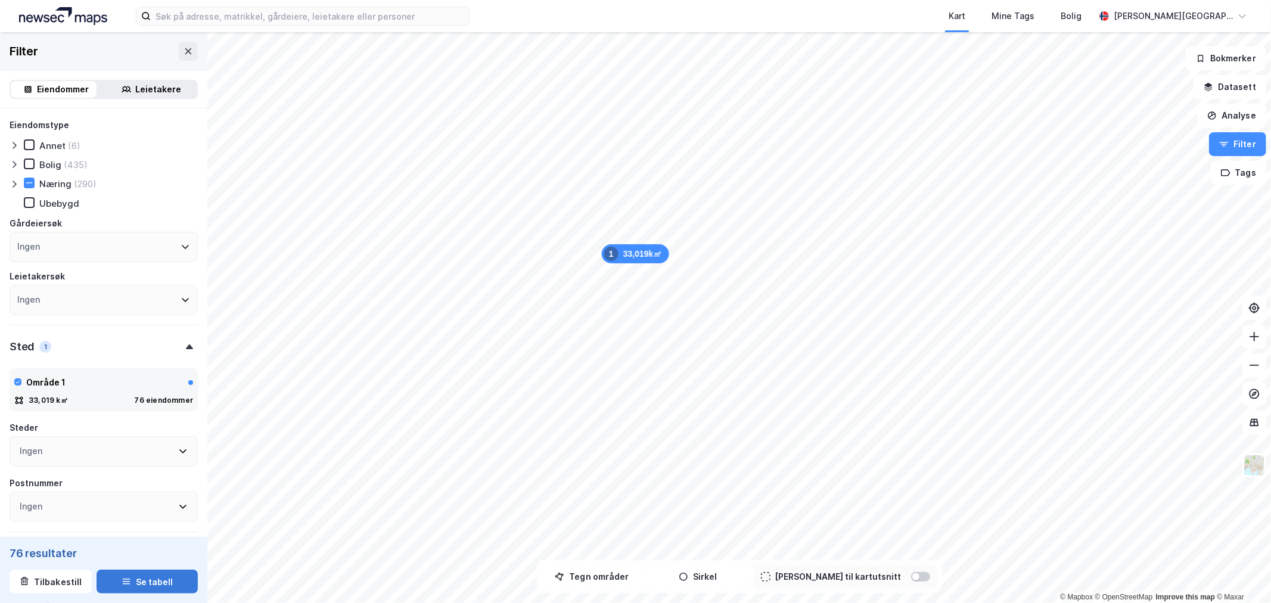
click at [161, 578] on button "Se tabell" at bounding box center [146, 581] width 101 height 24
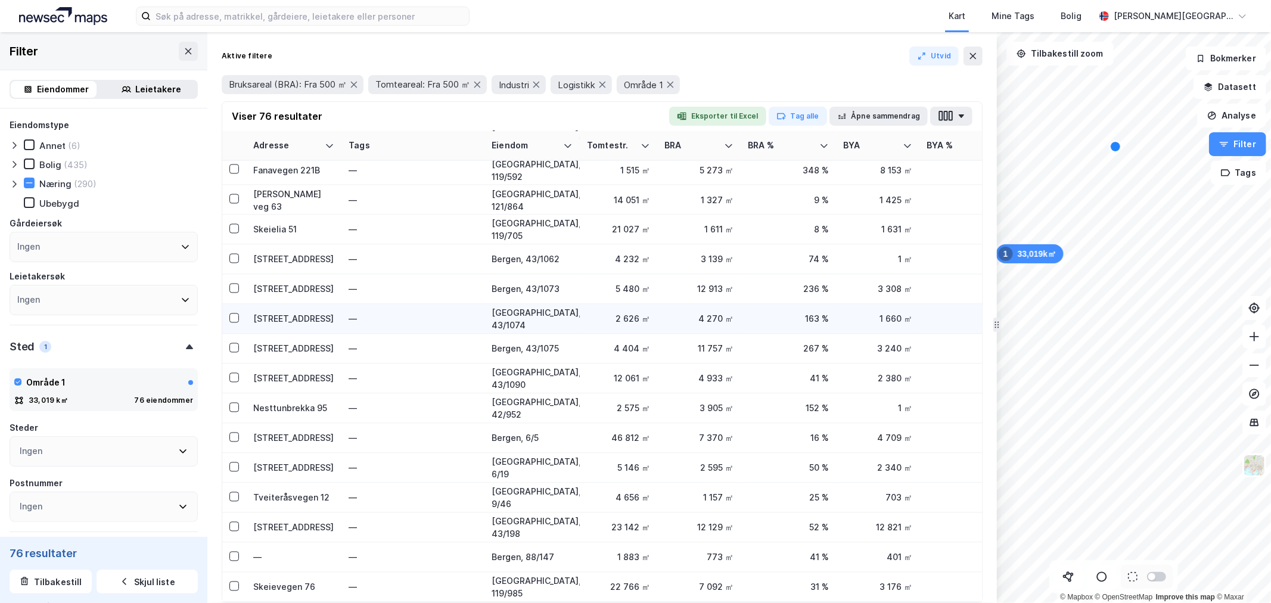
scroll to position [1832, 0]
click at [979, 54] on button at bounding box center [972, 55] width 19 height 19
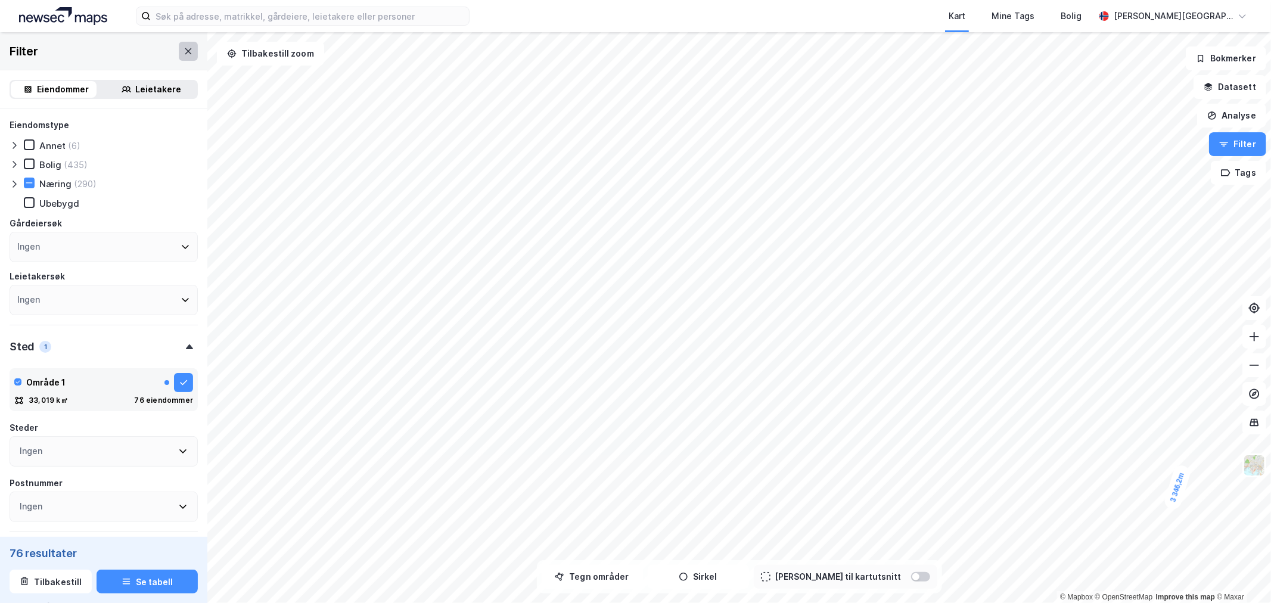
click at [179, 49] on button at bounding box center [188, 51] width 19 height 19
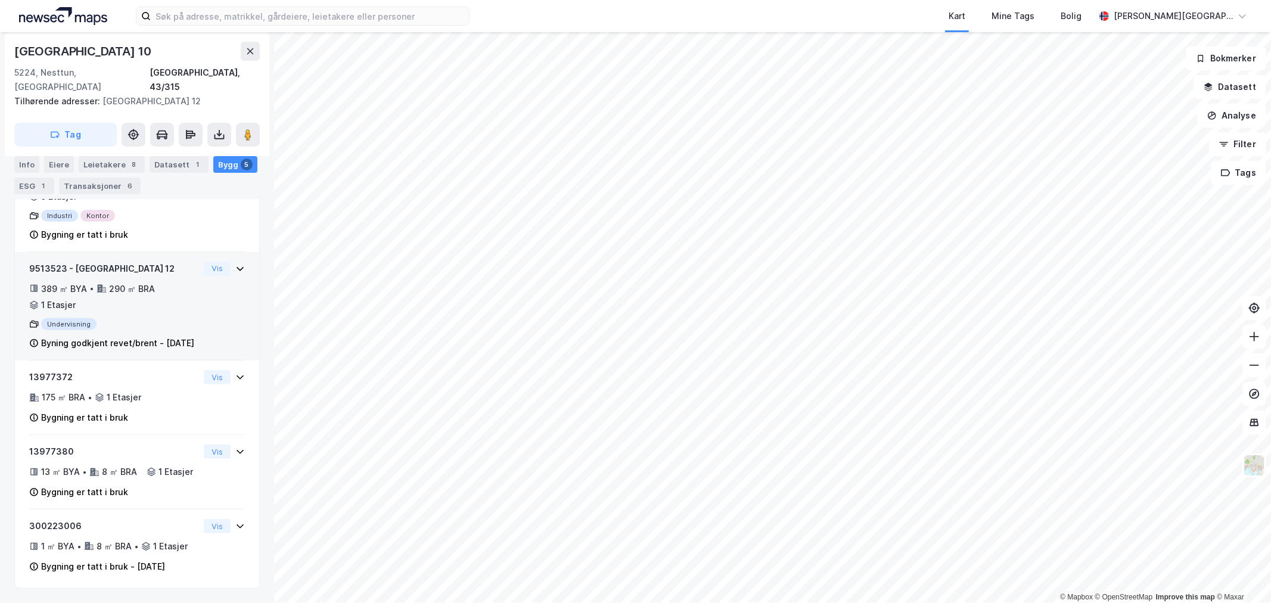
scroll to position [305, 0]
click at [144, 318] on div "Undervisning" at bounding box center [114, 324] width 170 height 12
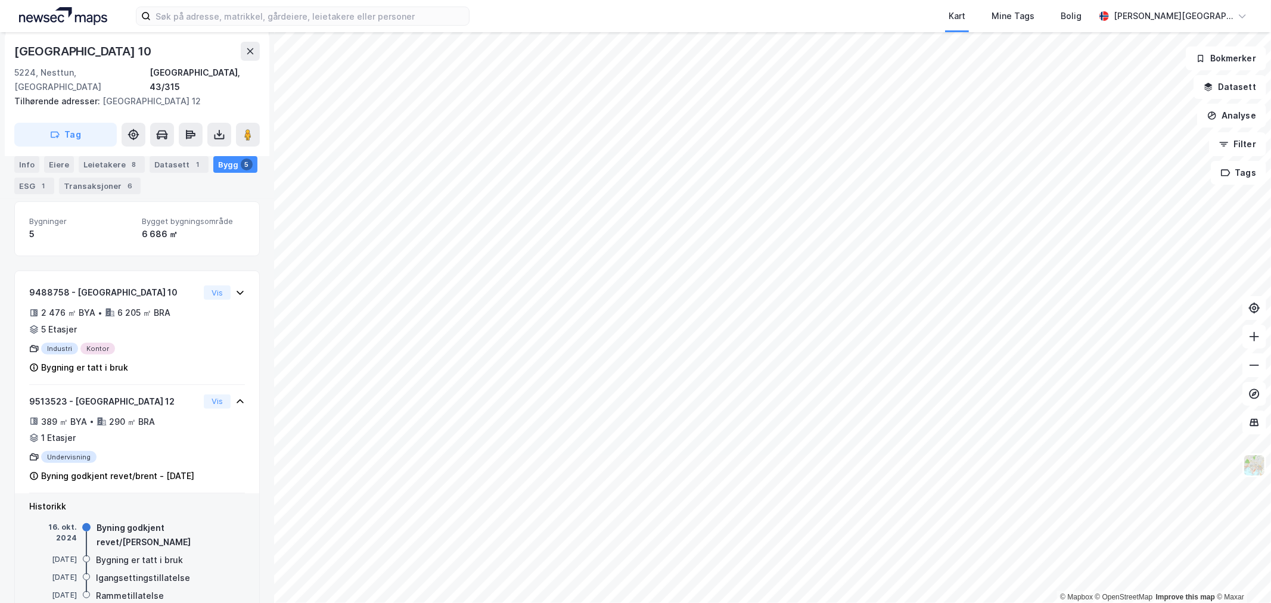
scroll to position [154, 0]
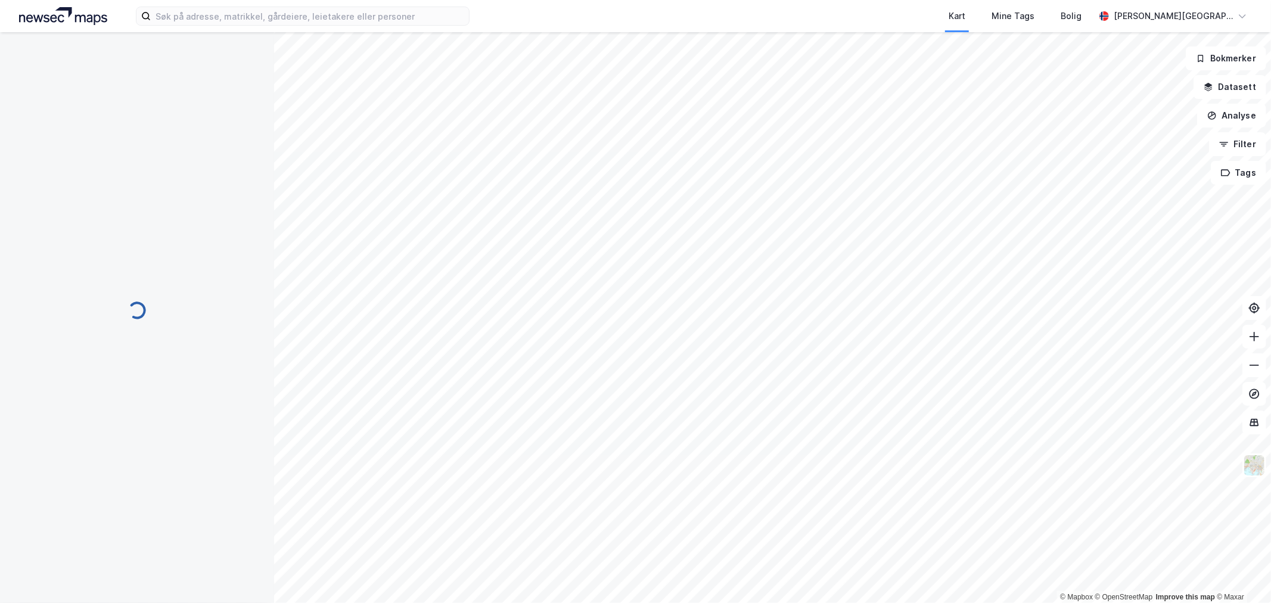
scroll to position [54, 0]
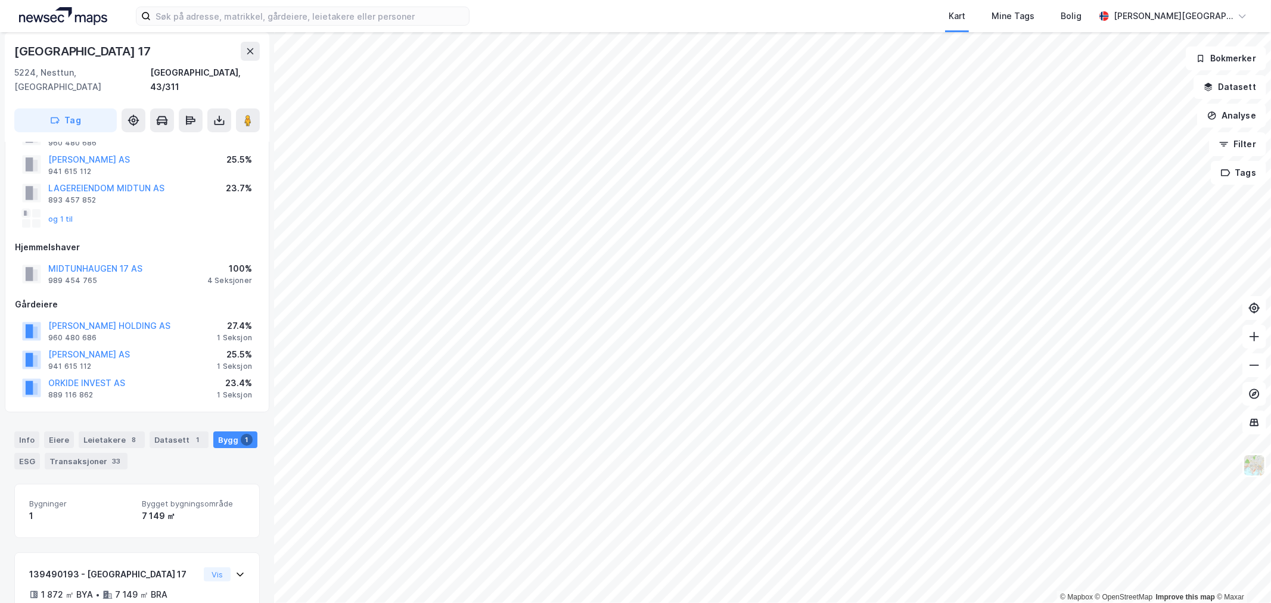
scroll to position [123, 0]
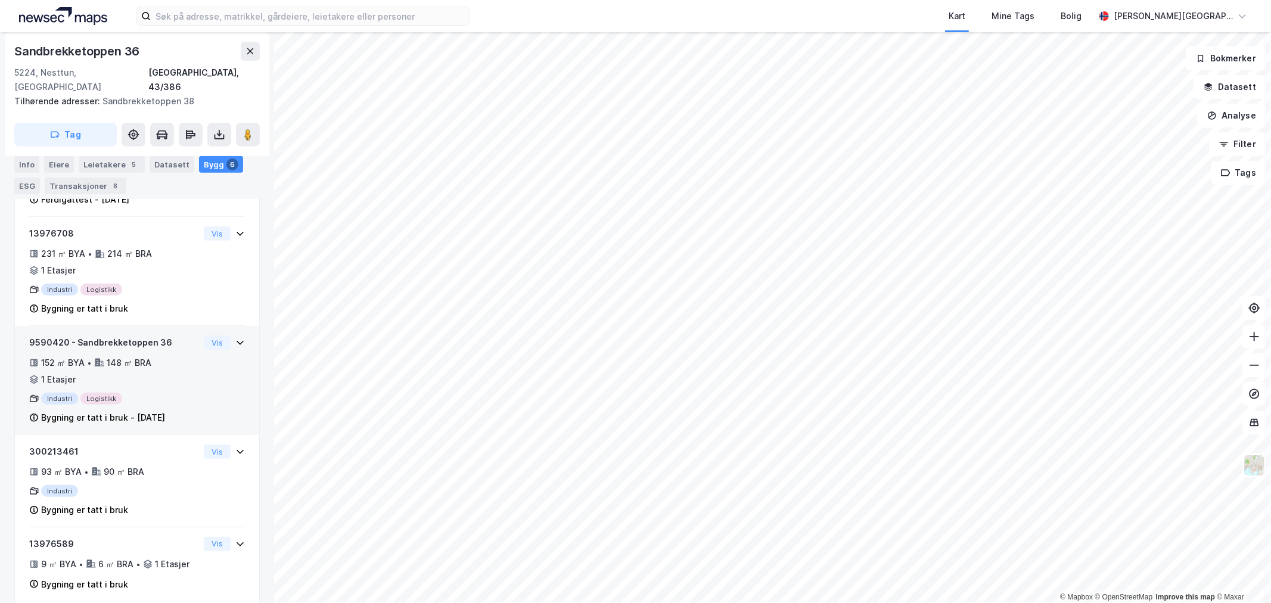
scroll to position [435, 0]
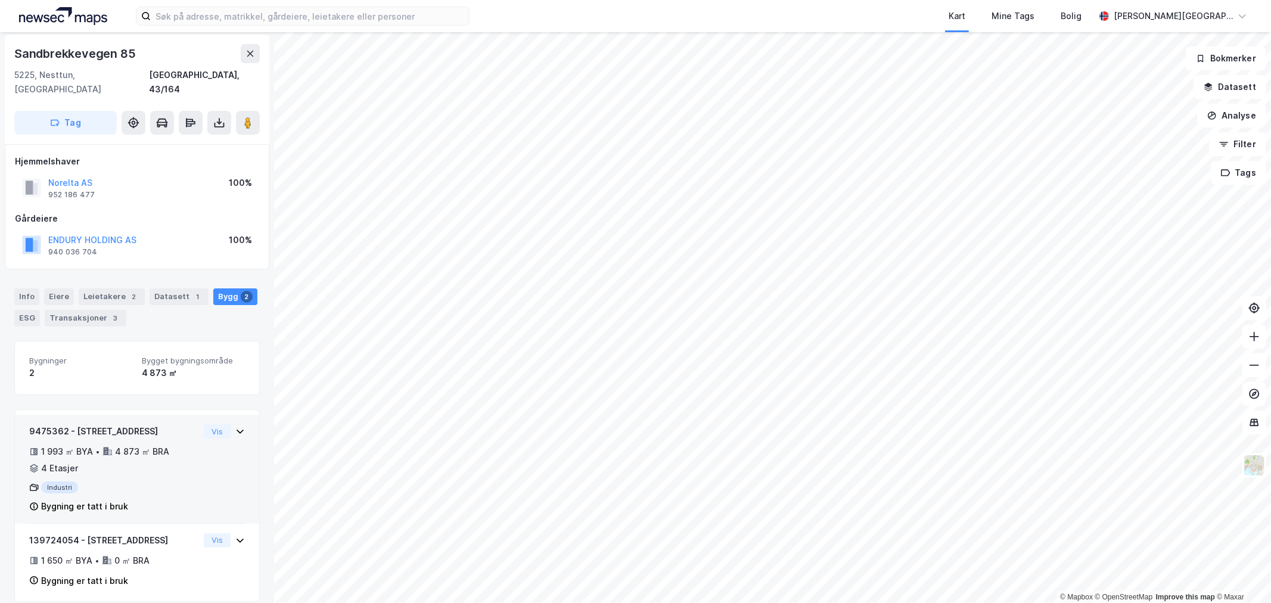
scroll to position [2, 0]
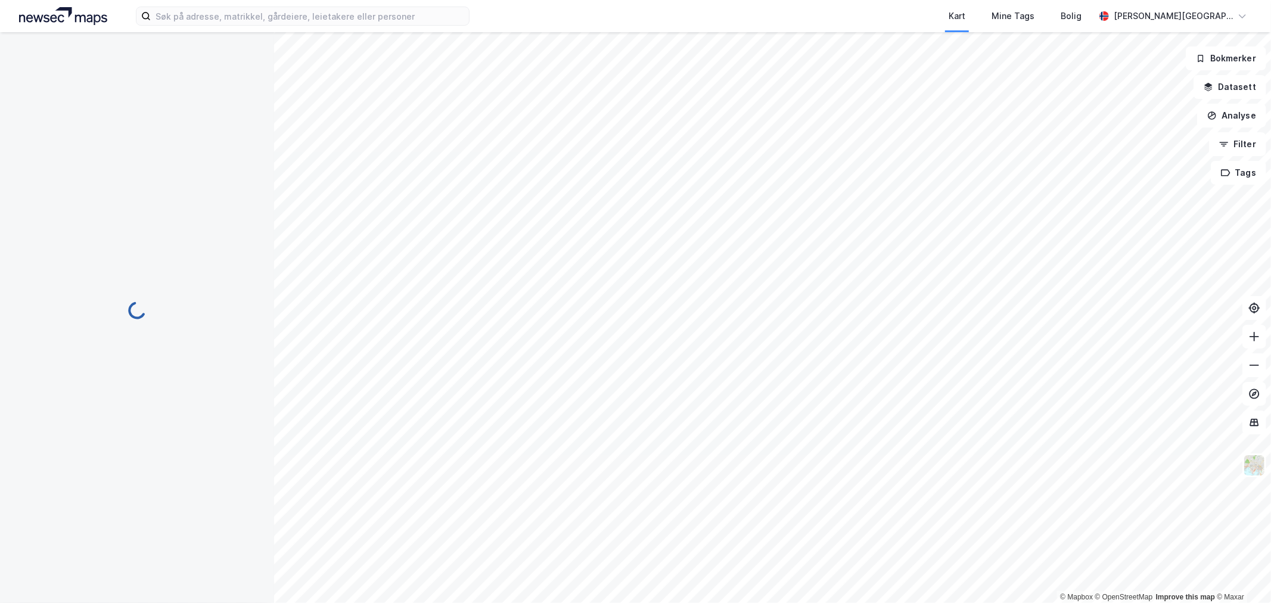
scroll to position [2, 0]
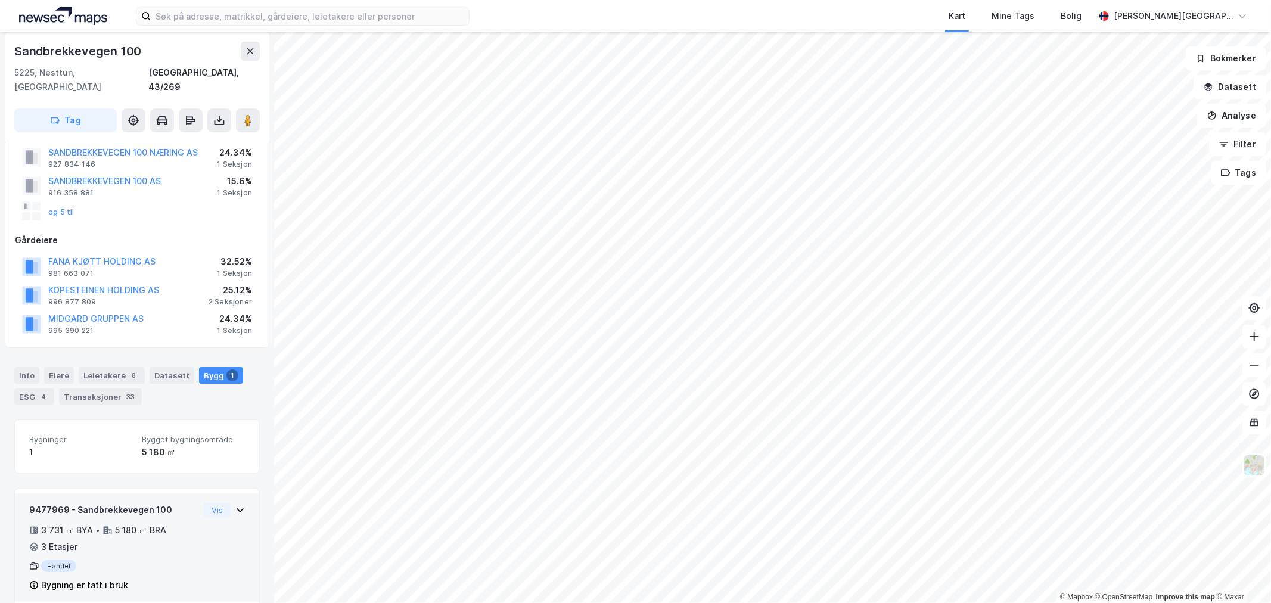
scroll to position [66, 0]
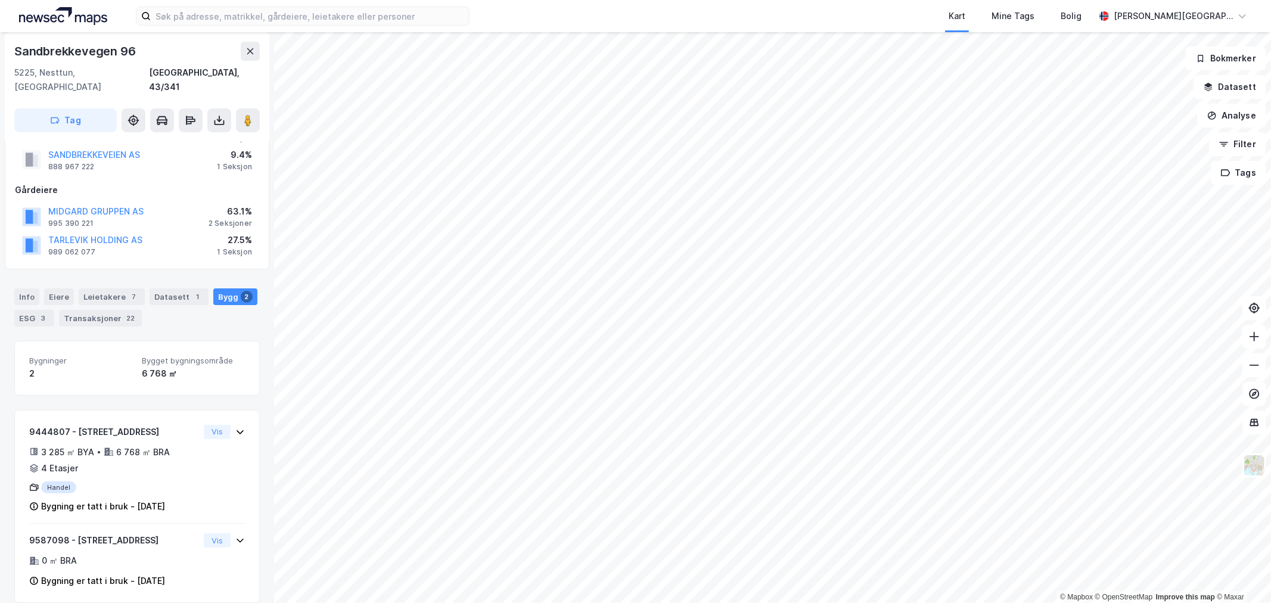
scroll to position [51, 0]
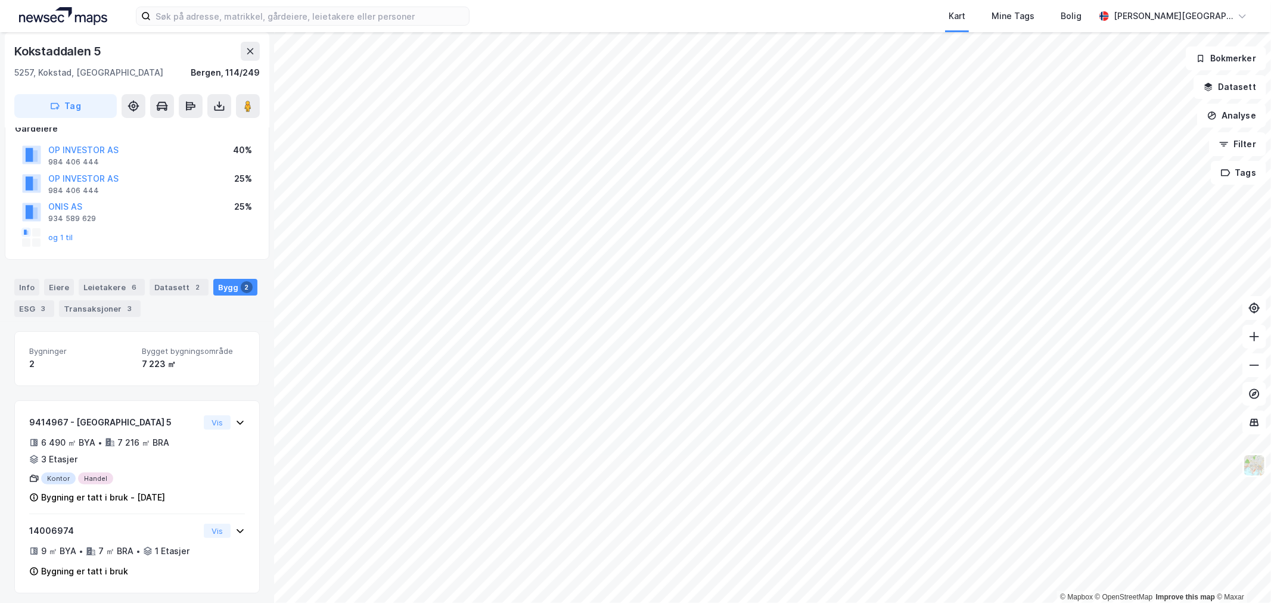
scroll to position [83, 0]
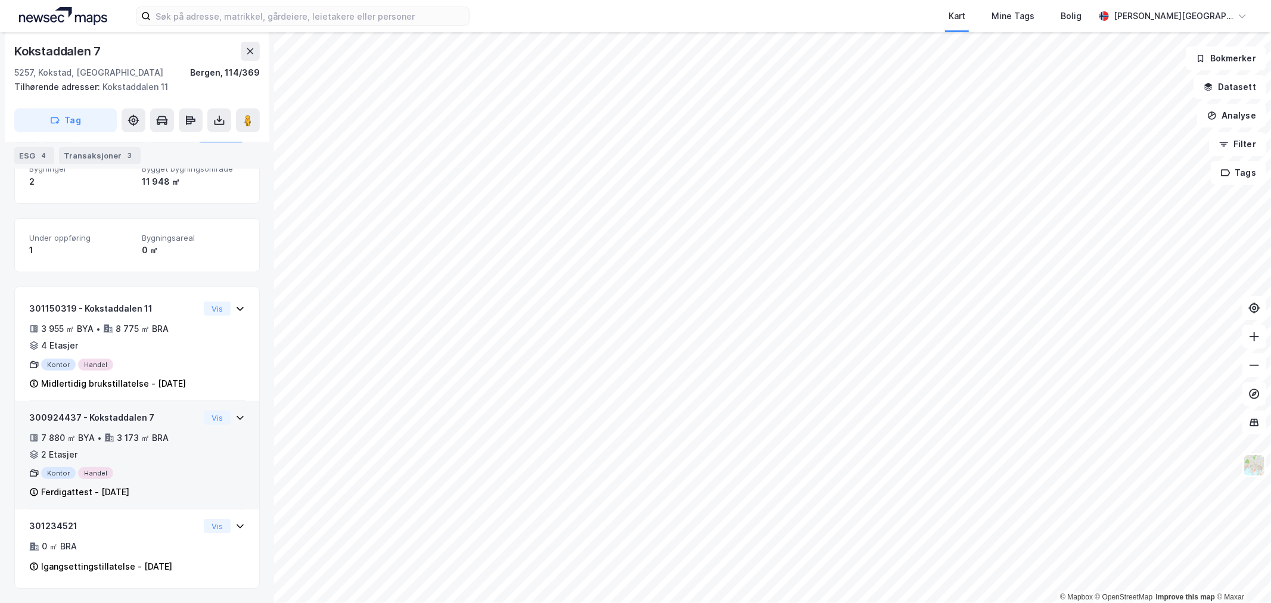
scroll to position [308, 0]
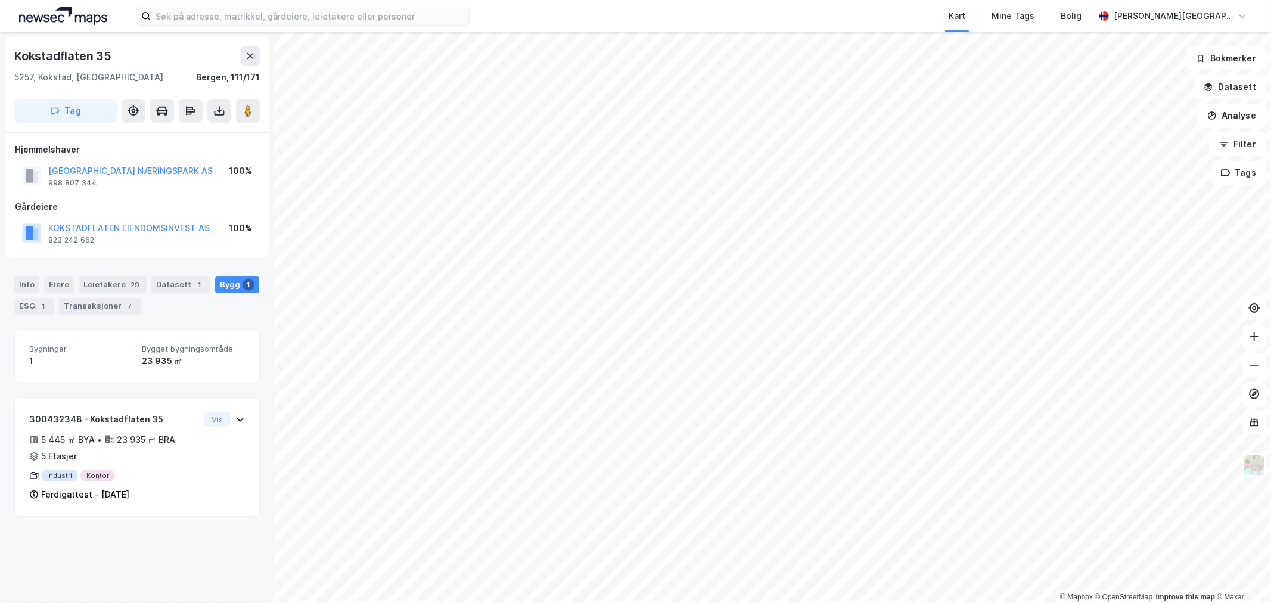
click at [72, 10] on img at bounding box center [63, 16] width 88 height 18
